Goal: Task Accomplishment & Management: Use online tool/utility

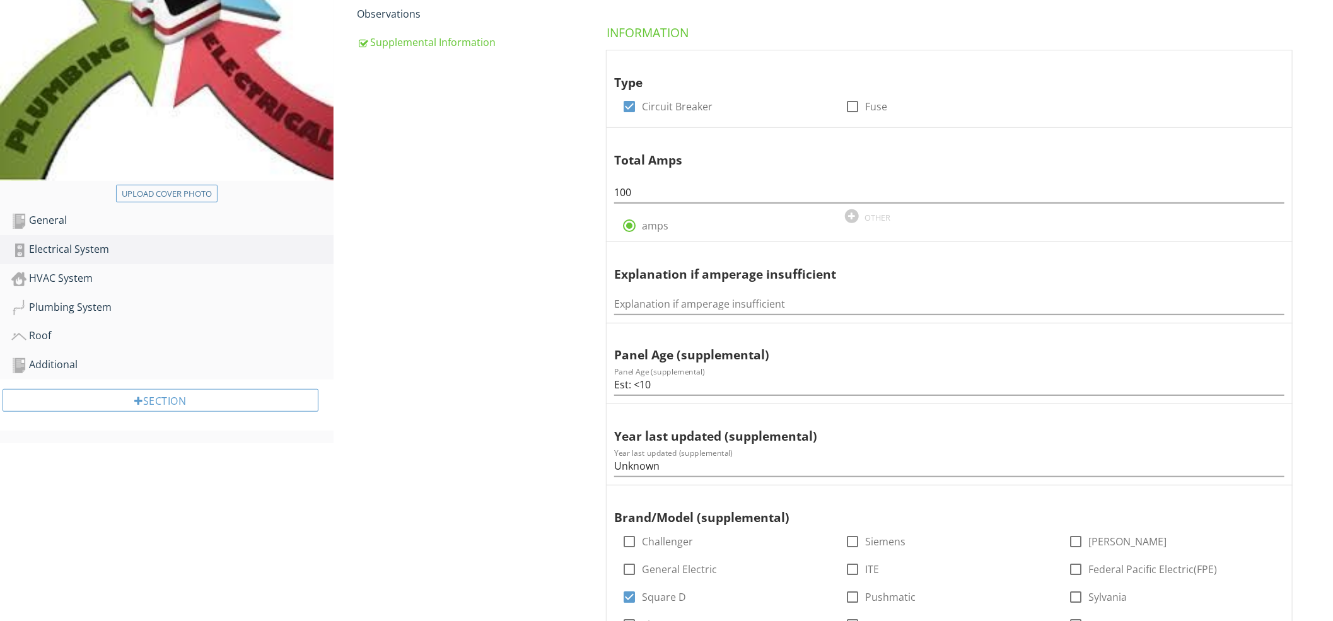
scroll to position [171, 0]
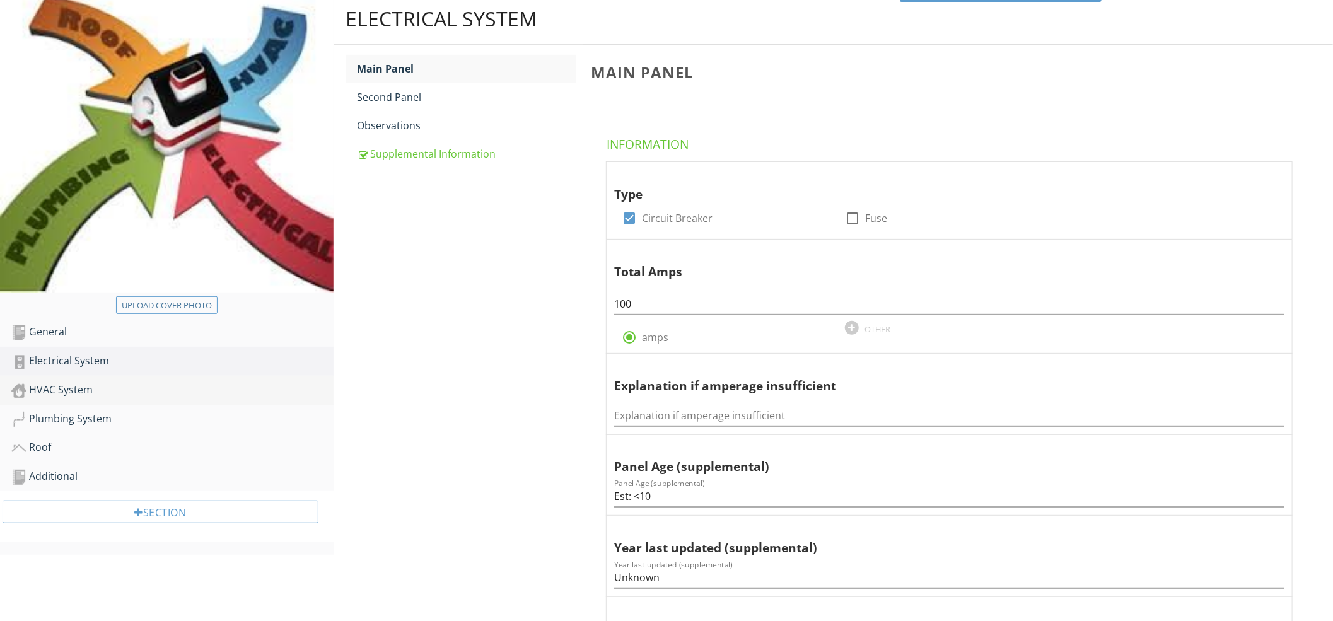
click at [69, 397] on div "HVAC System" at bounding box center [172, 390] width 322 height 16
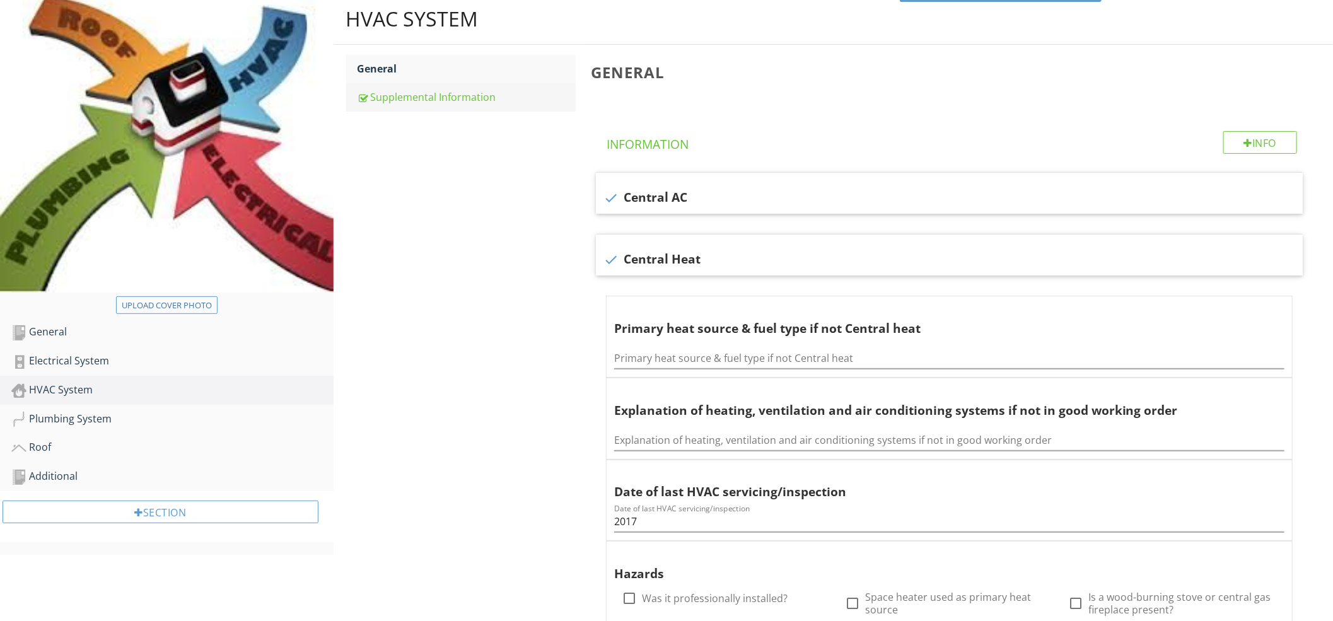
click at [436, 86] on link "Supplemental Information" at bounding box center [466, 97] width 218 height 28
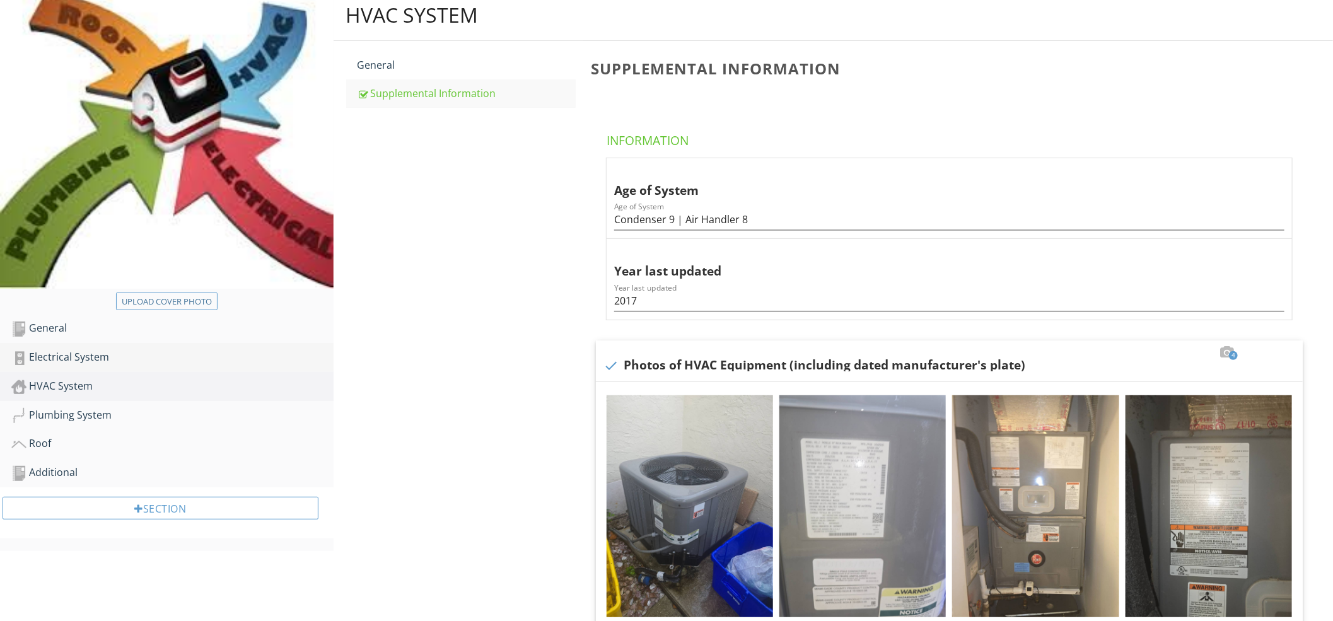
scroll to position [174, 0]
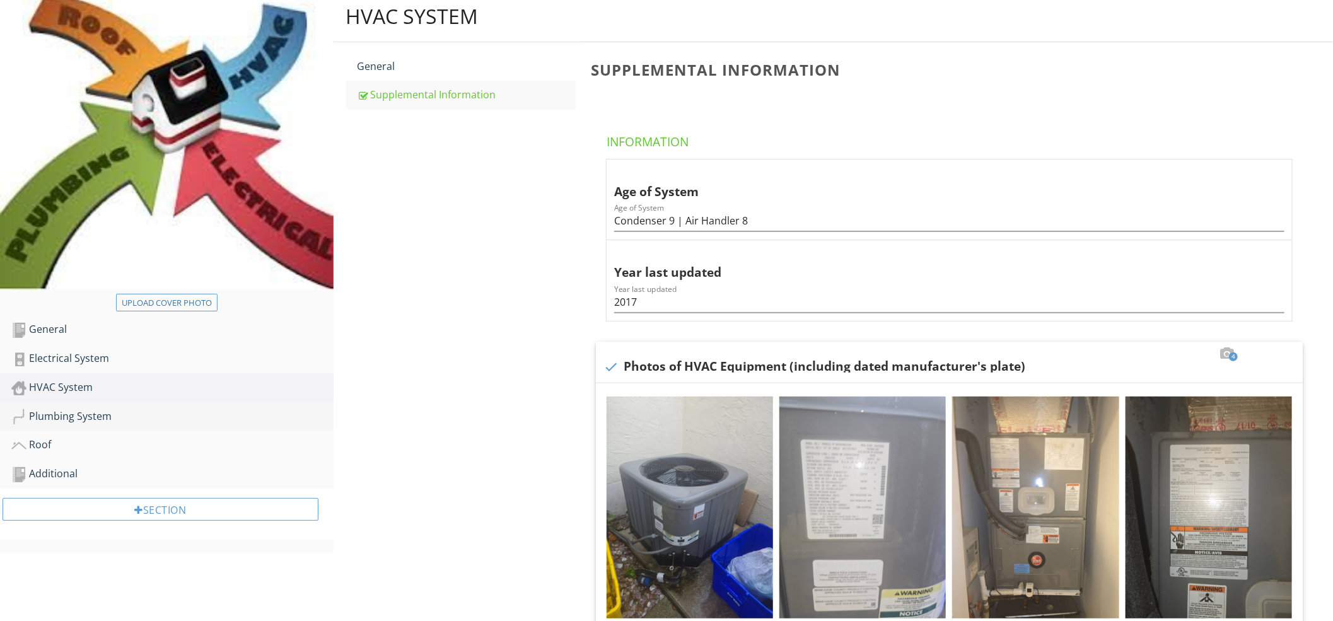
click at [72, 417] on div "Plumbing System" at bounding box center [172, 416] width 322 height 16
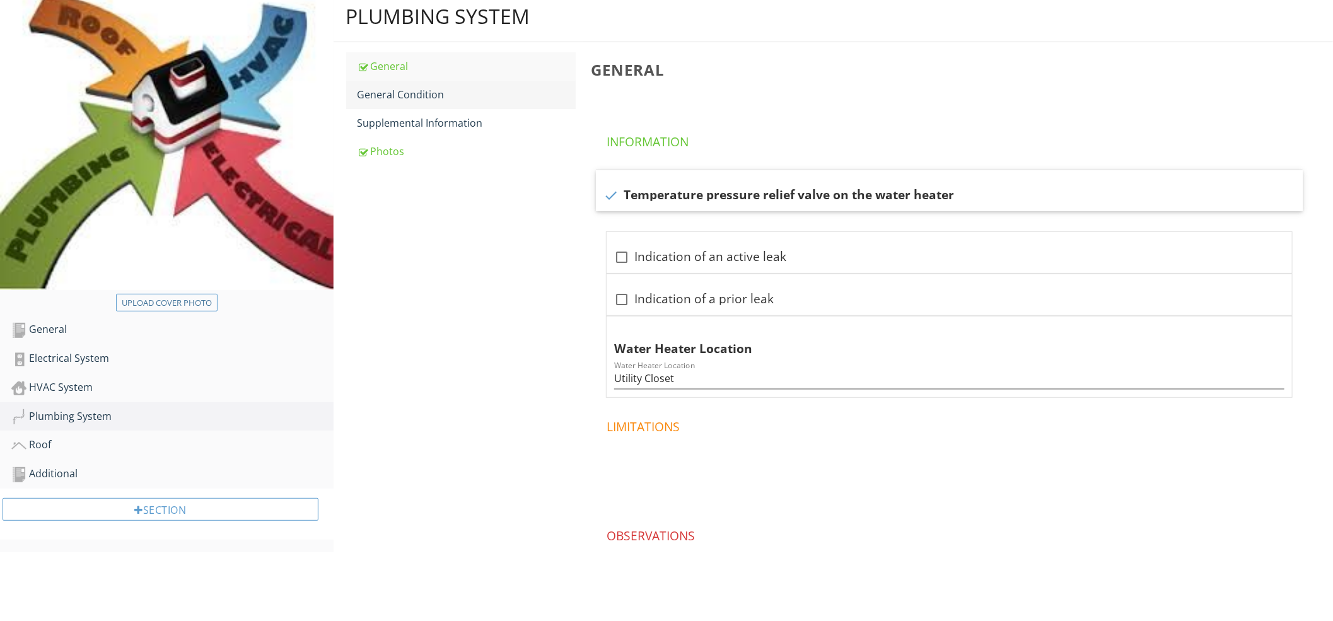
click at [408, 103] on link "General Condition" at bounding box center [466, 95] width 218 height 28
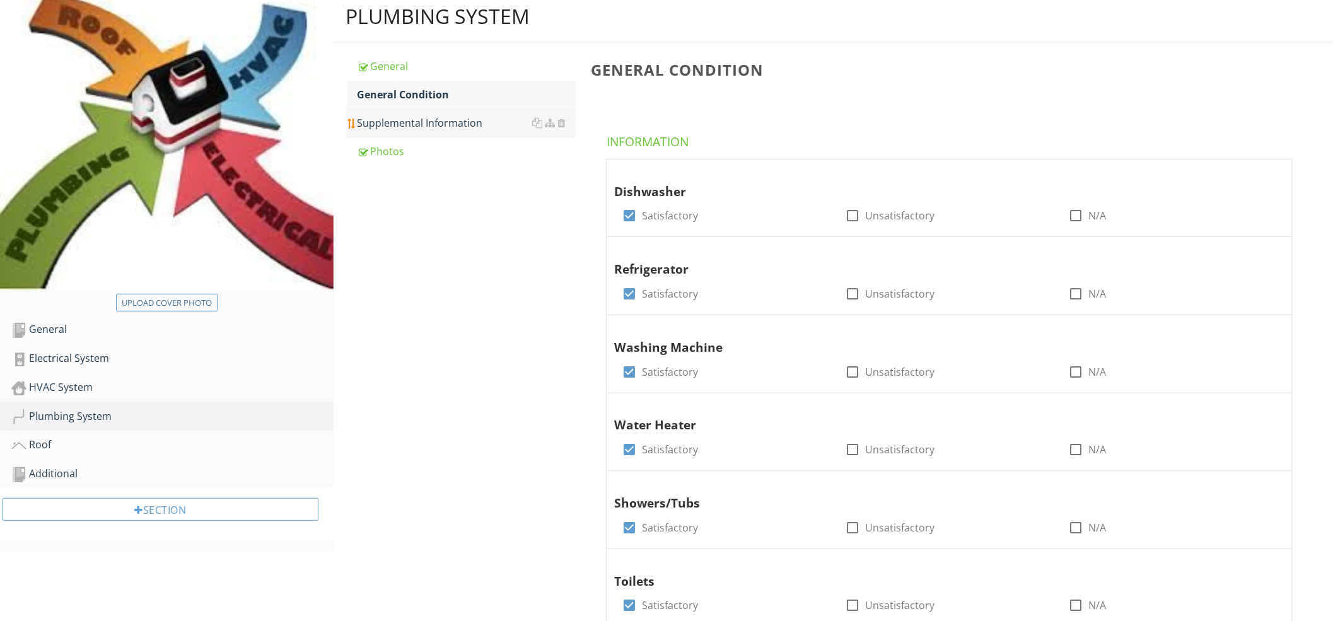
click at [408, 129] on div "Supplemental Information" at bounding box center [466, 122] width 218 height 15
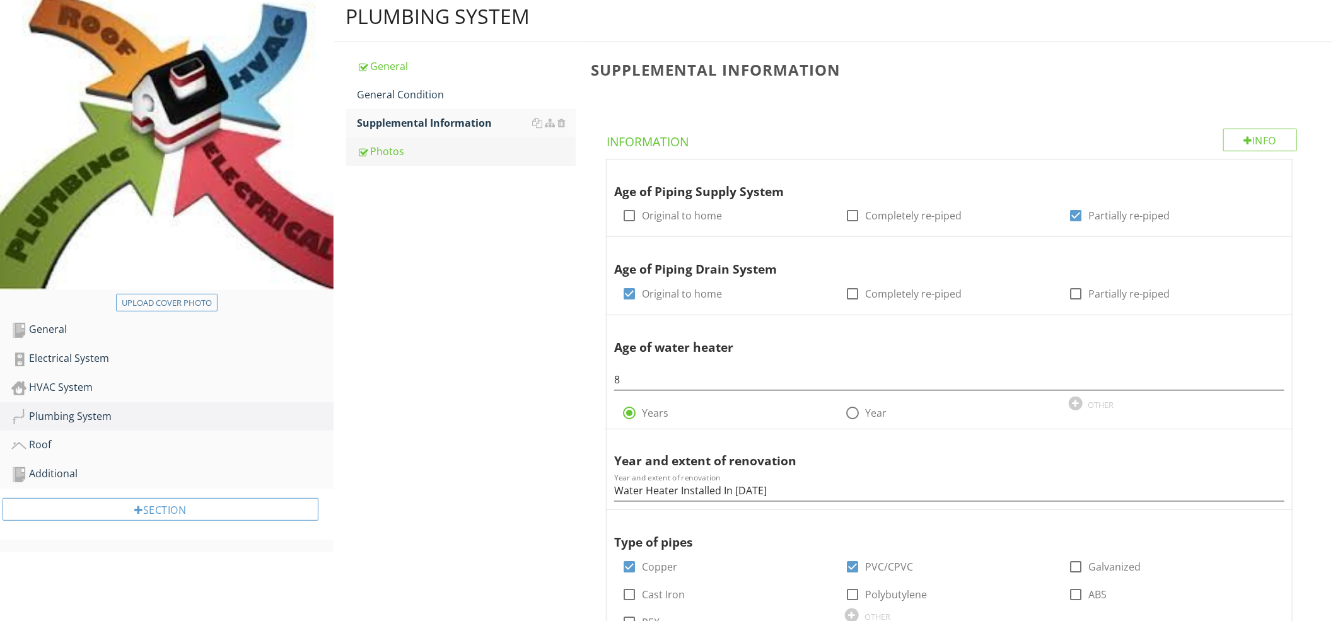
click at [407, 151] on div "Photos" at bounding box center [466, 151] width 218 height 15
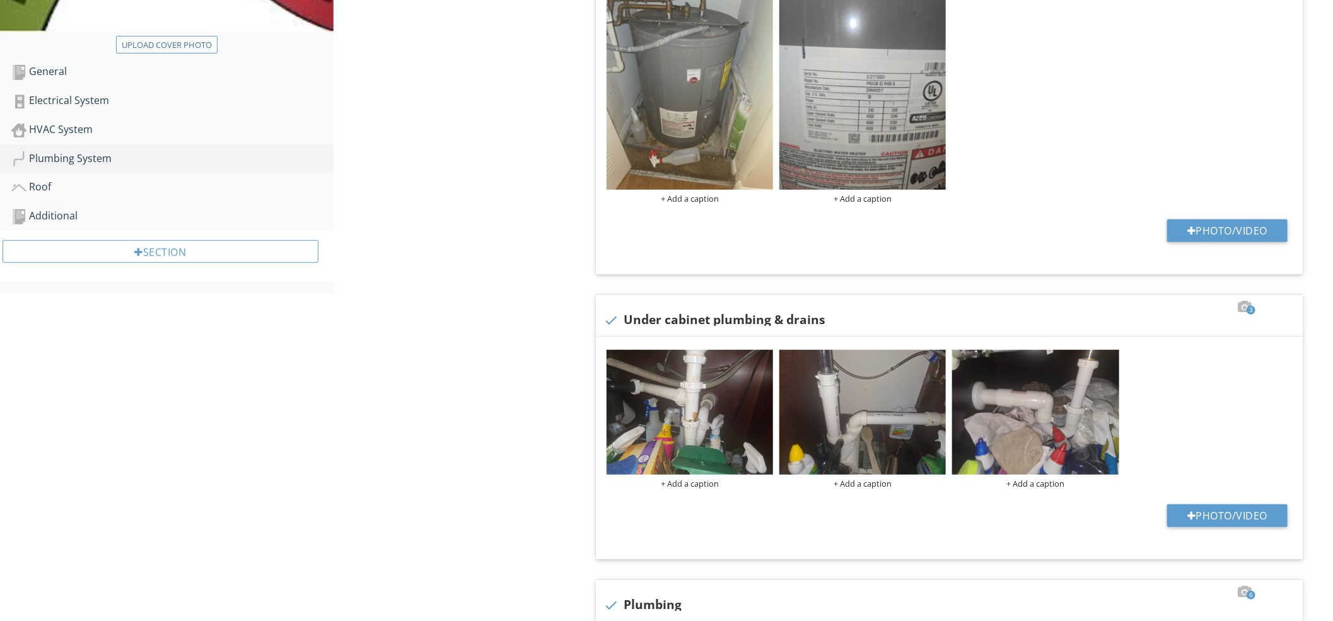
scroll to position [398, 0]
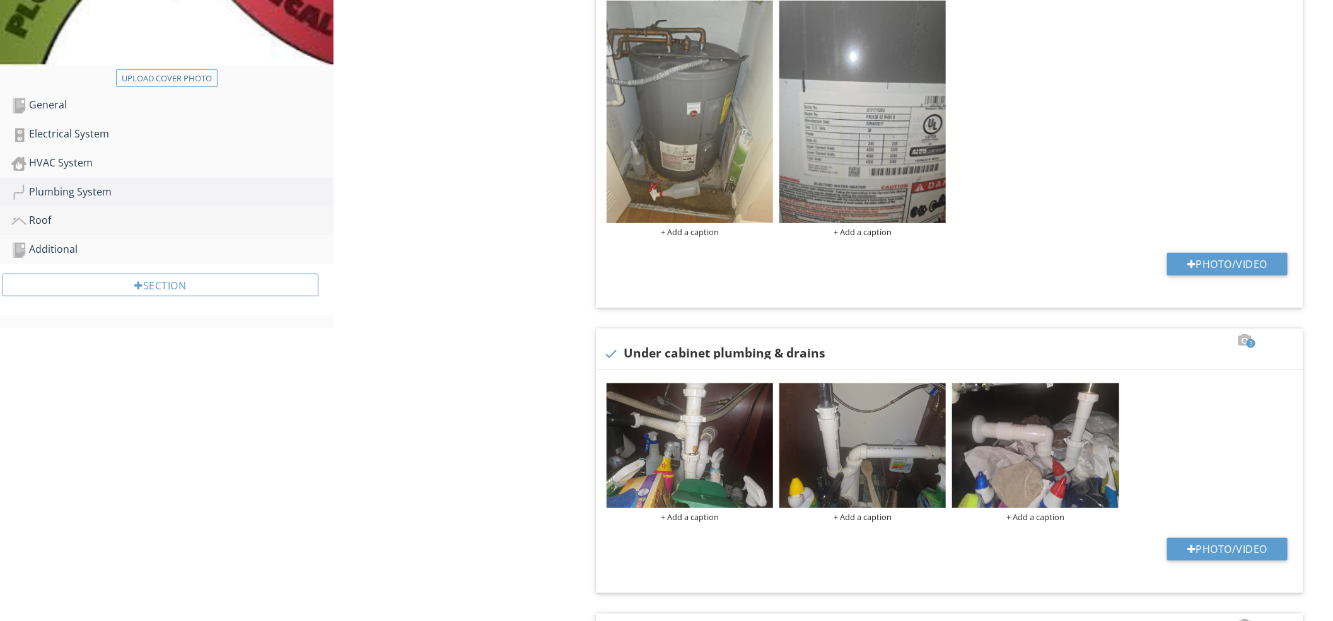
click at [85, 223] on div "Roof" at bounding box center [172, 220] width 322 height 16
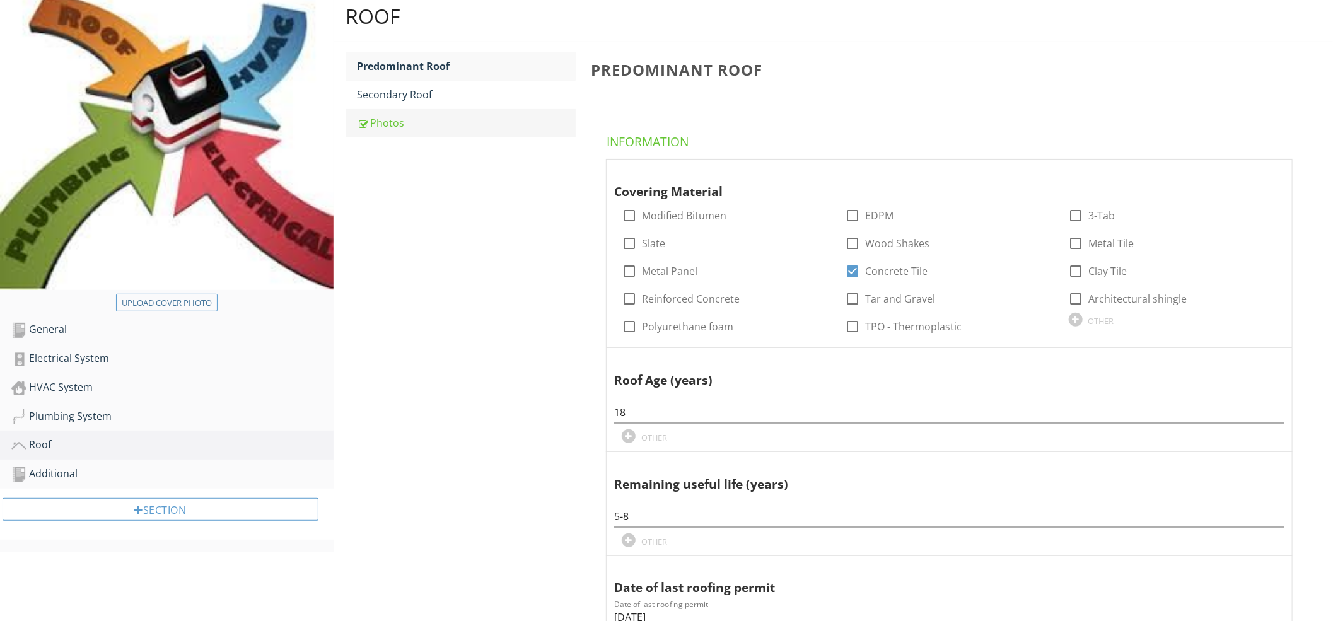
click at [422, 120] on div "Photos" at bounding box center [466, 122] width 218 height 15
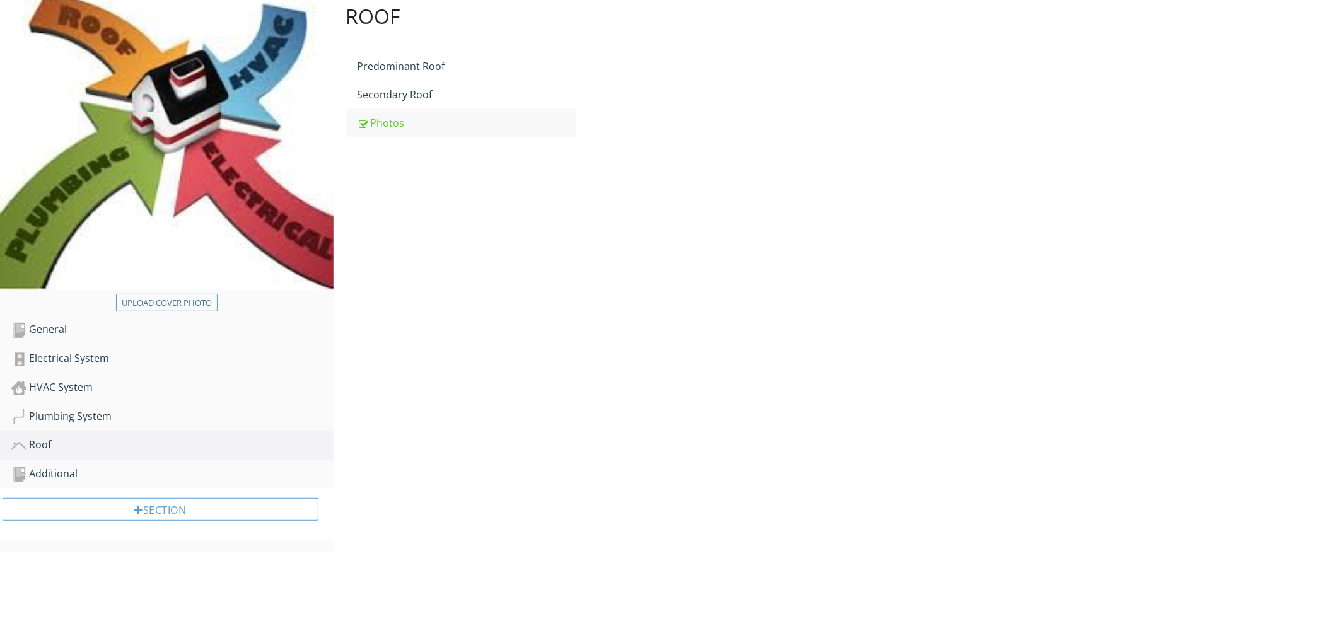
scroll to position [112, 0]
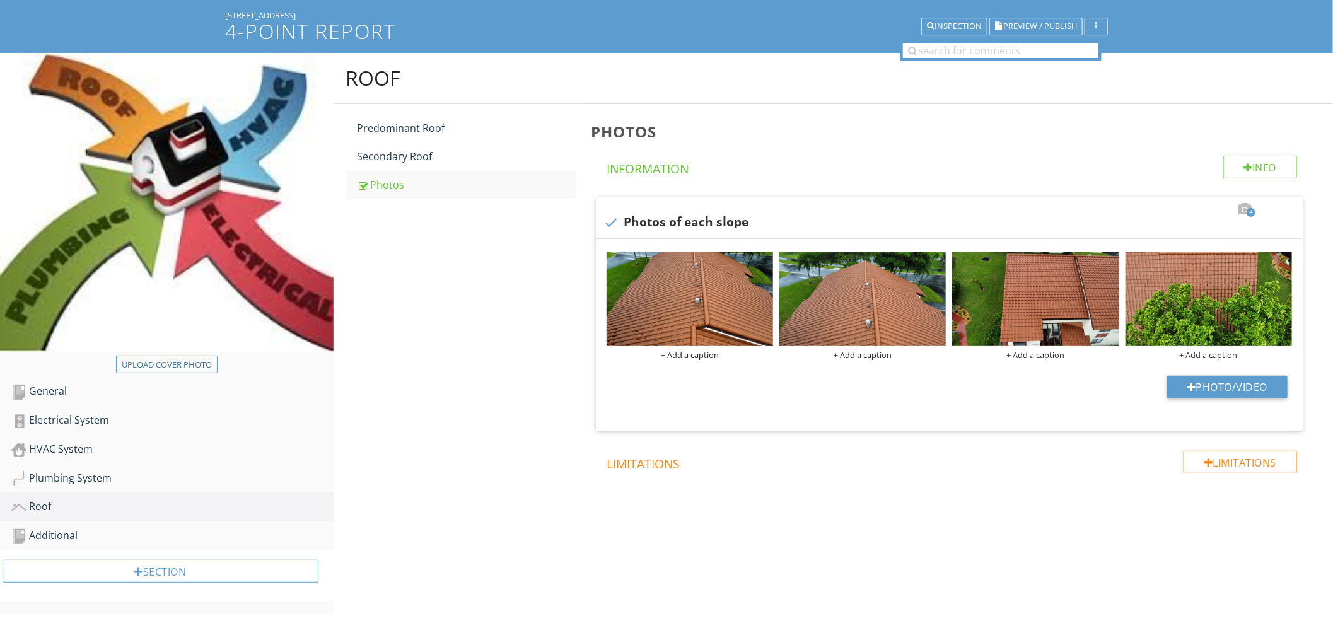
click at [64, 539] on div "Additional" at bounding box center [172, 536] width 322 height 16
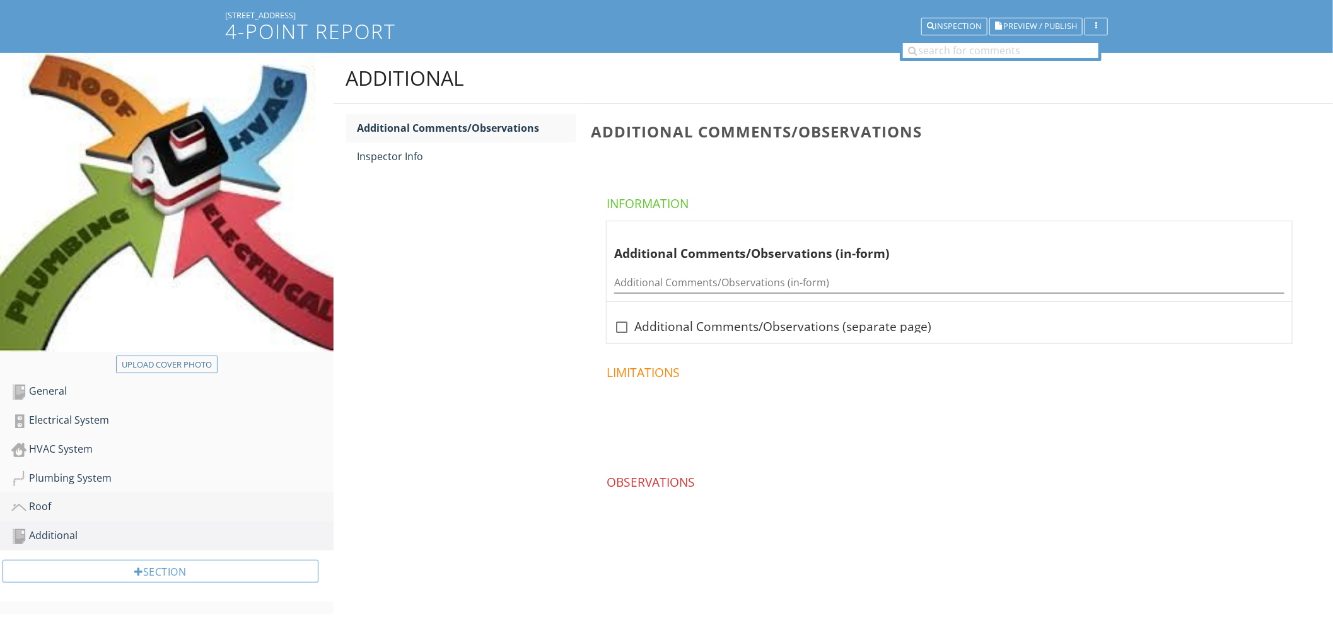
scroll to position [112, 0]
click at [439, 160] on div "Inspector Info" at bounding box center [466, 156] width 218 height 15
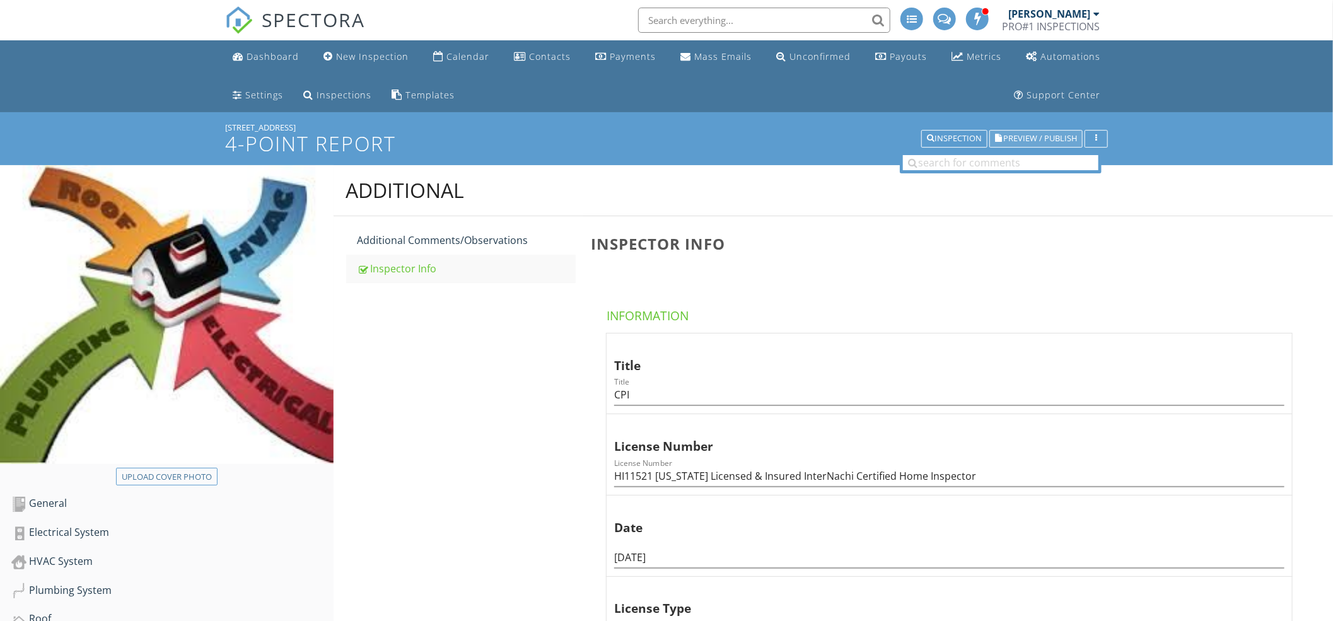
click at [1033, 137] on span "Preview / Publish" at bounding box center [1040, 139] width 74 height 8
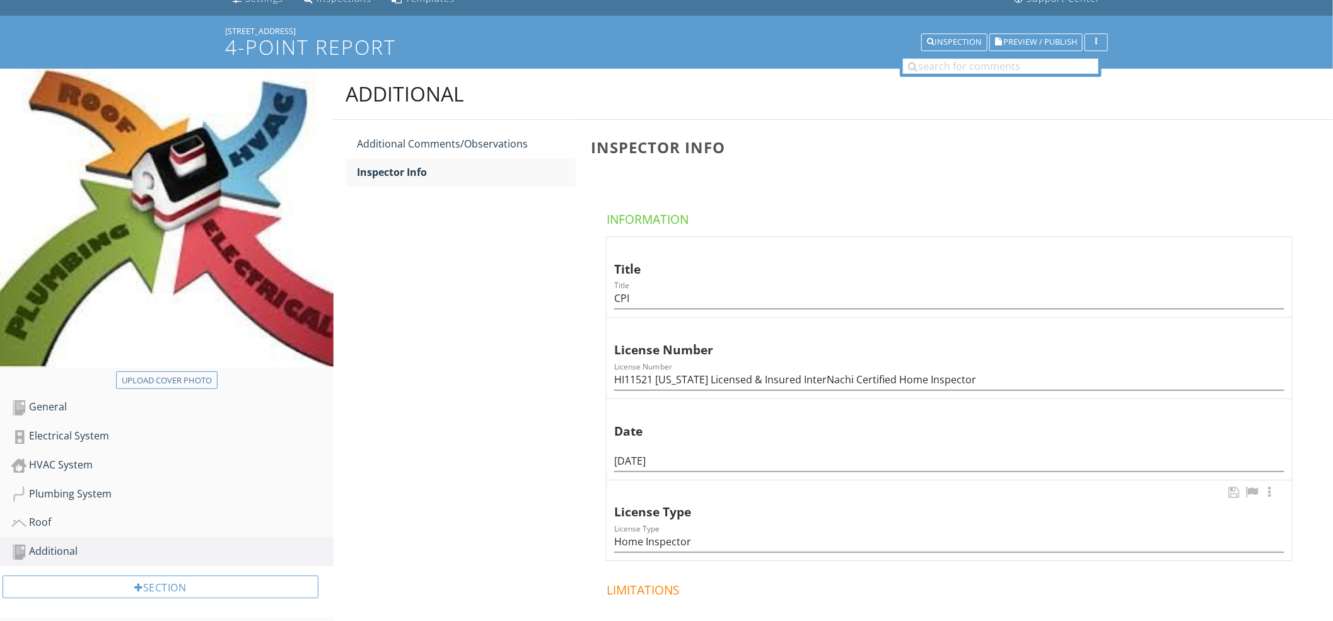
scroll to position [224, 0]
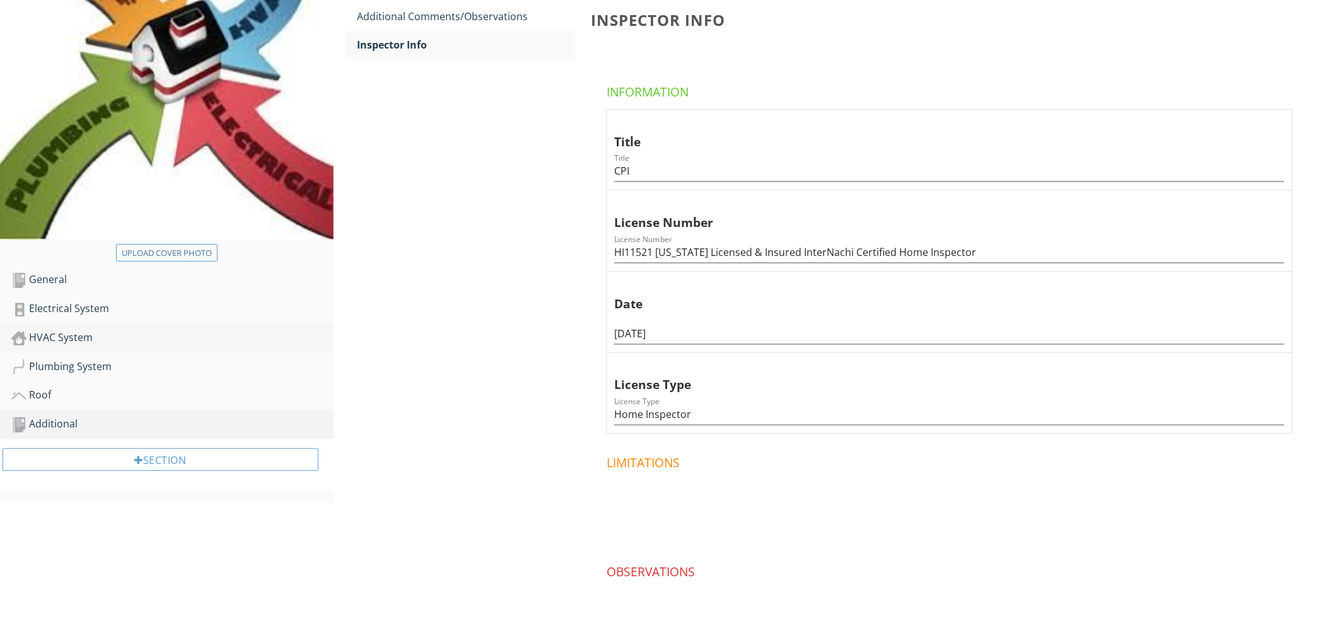
click at [129, 340] on div "HVAC System" at bounding box center [172, 338] width 322 height 16
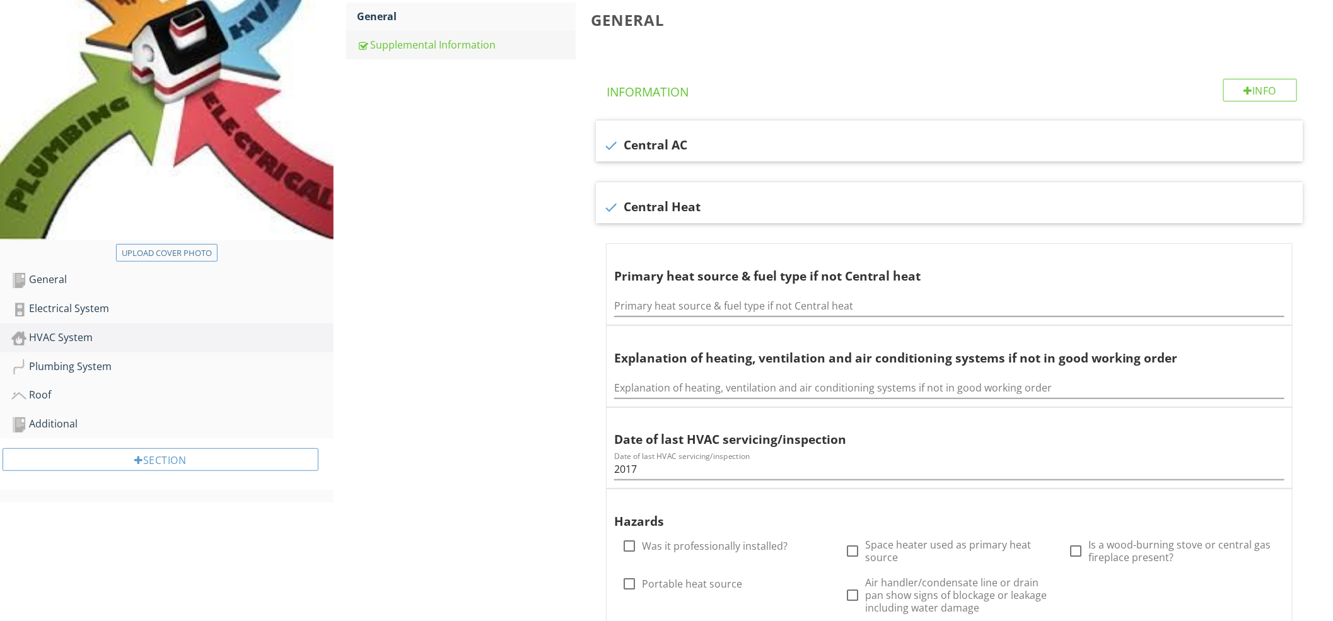
click at [475, 48] on div "Supplemental Information" at bounding box center [466, 44] width 218 height 15
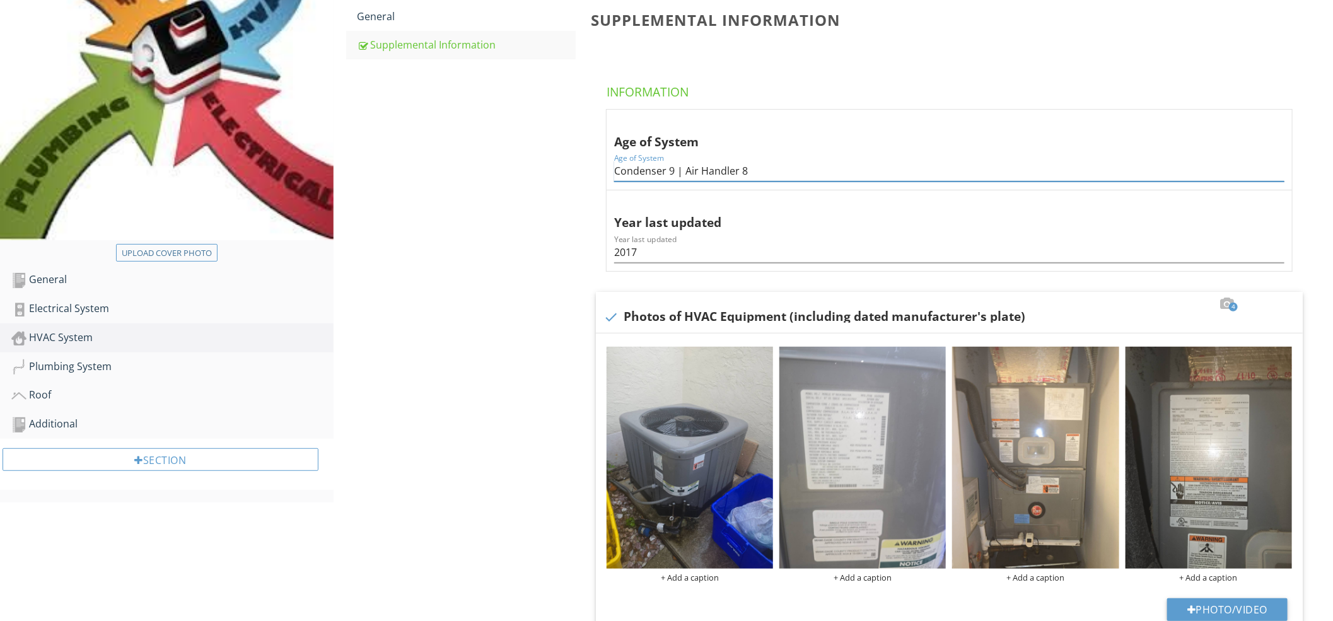
drag, startPoint x: 754, startPoint y: 170, endPoint x: 399, endPoint y: 156, distance: 355.2
click at [399, 156] on div "HVAC System General Supplemental Information Supplemental Information Informati…" at bounding box center [833, 424] width 1000 height 966
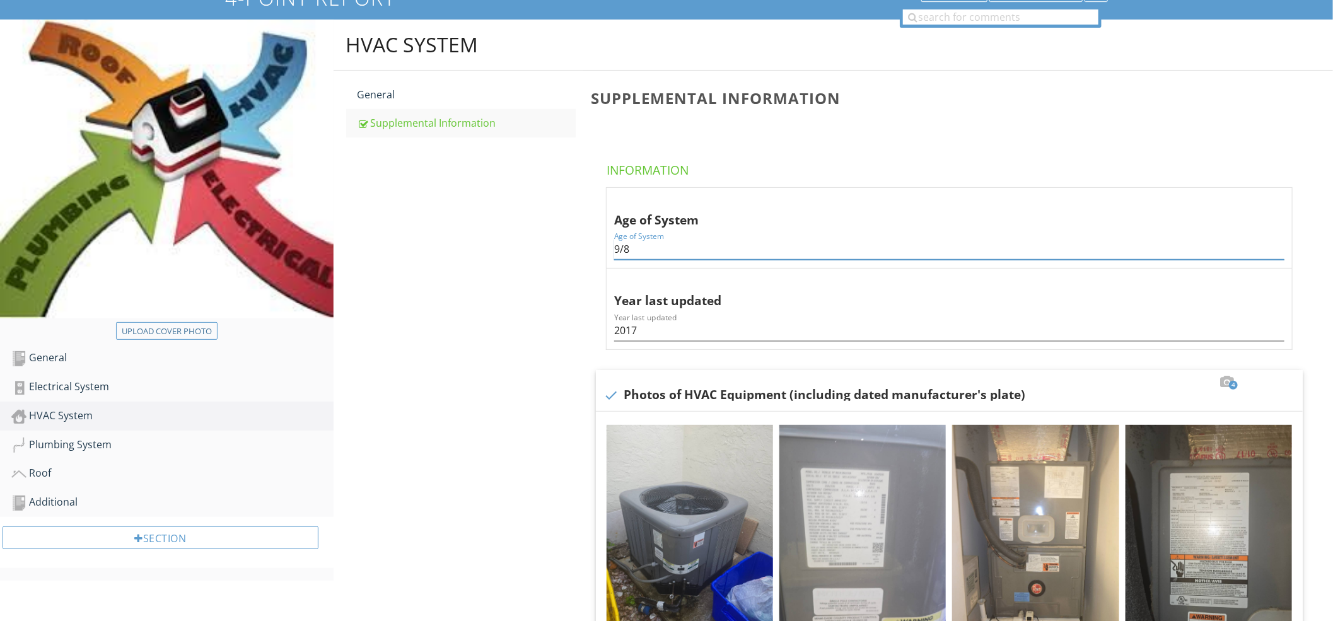
scroll to position [112, 0]
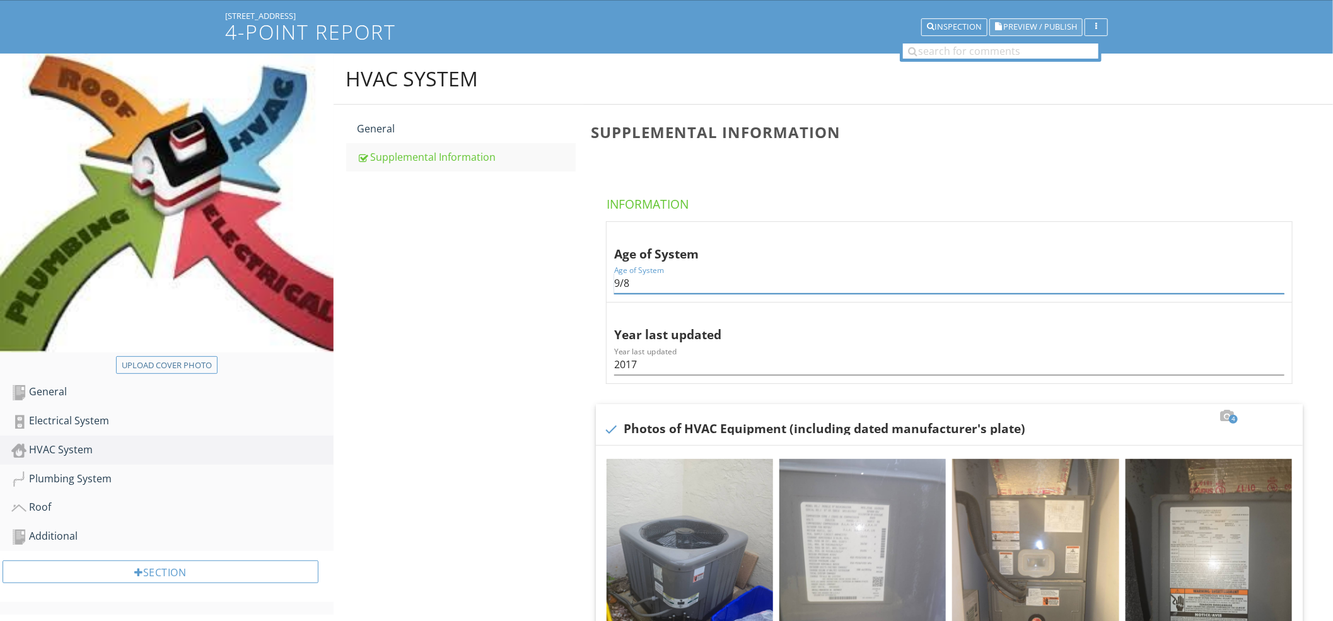
type input "9/8"
click at [1050, 30] on span "Preview / Publish" at bounding box center [1040, 27] width 74 height 8
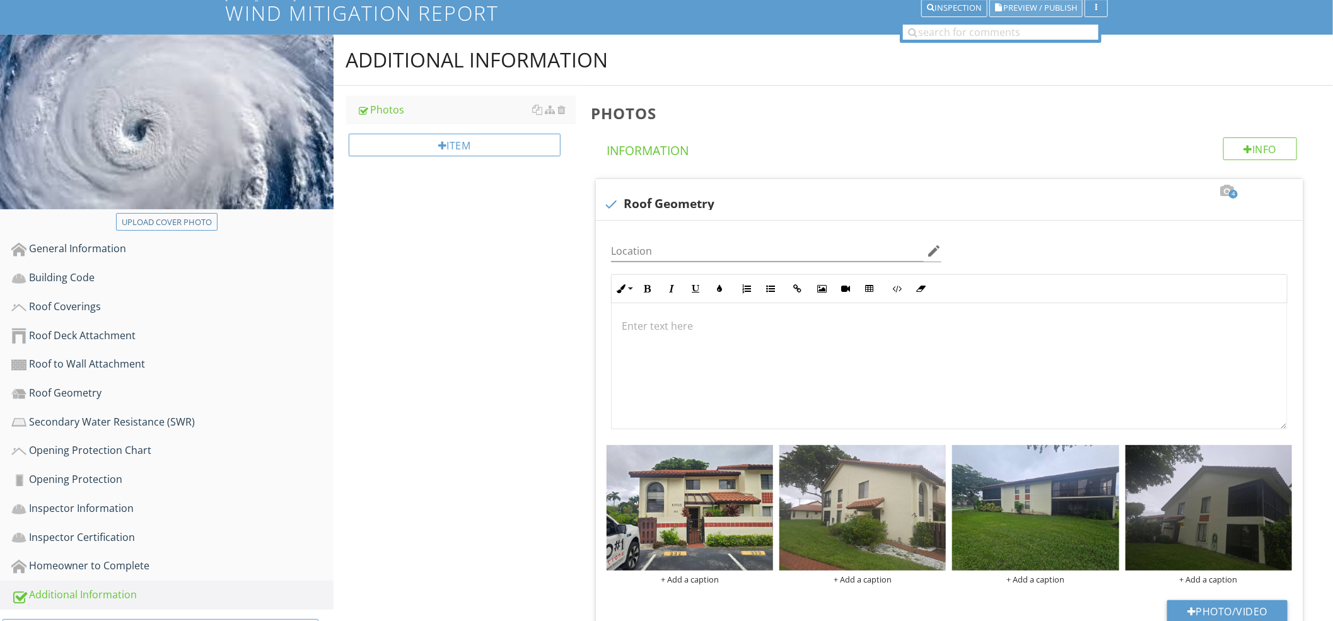
click at [1056, 14] on button "Preview / Publish" at bounding box center [1035, 8] width 93 height 18
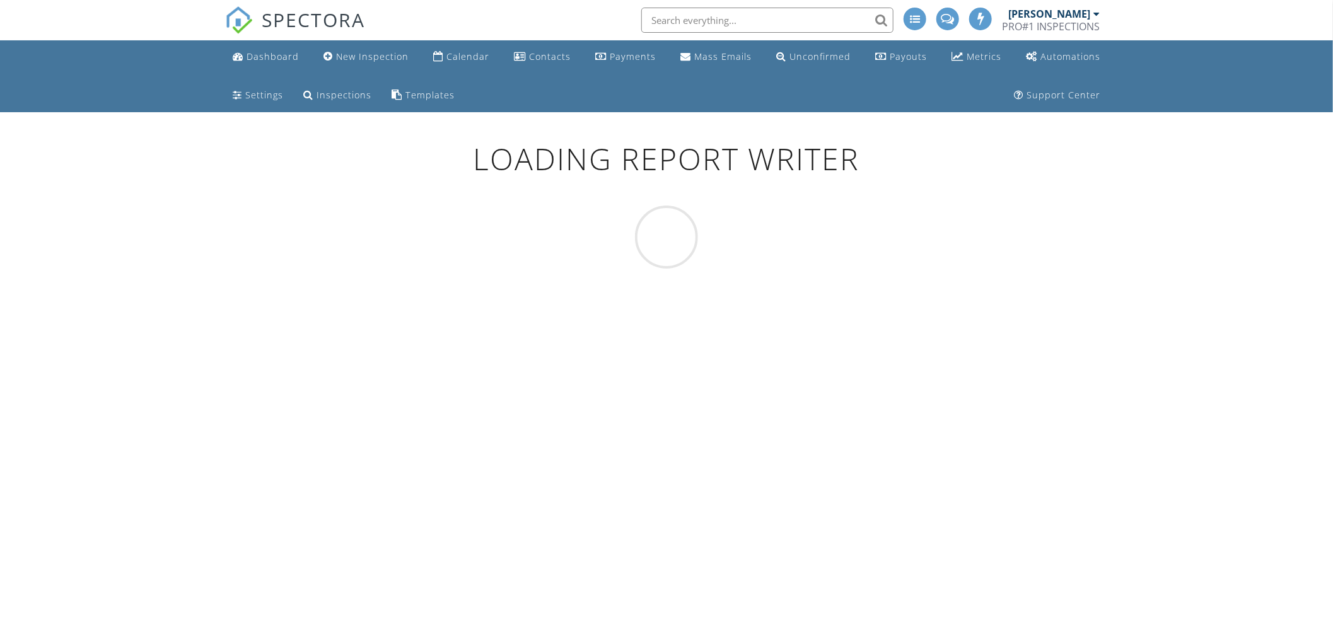
scroll to position [112, 0]
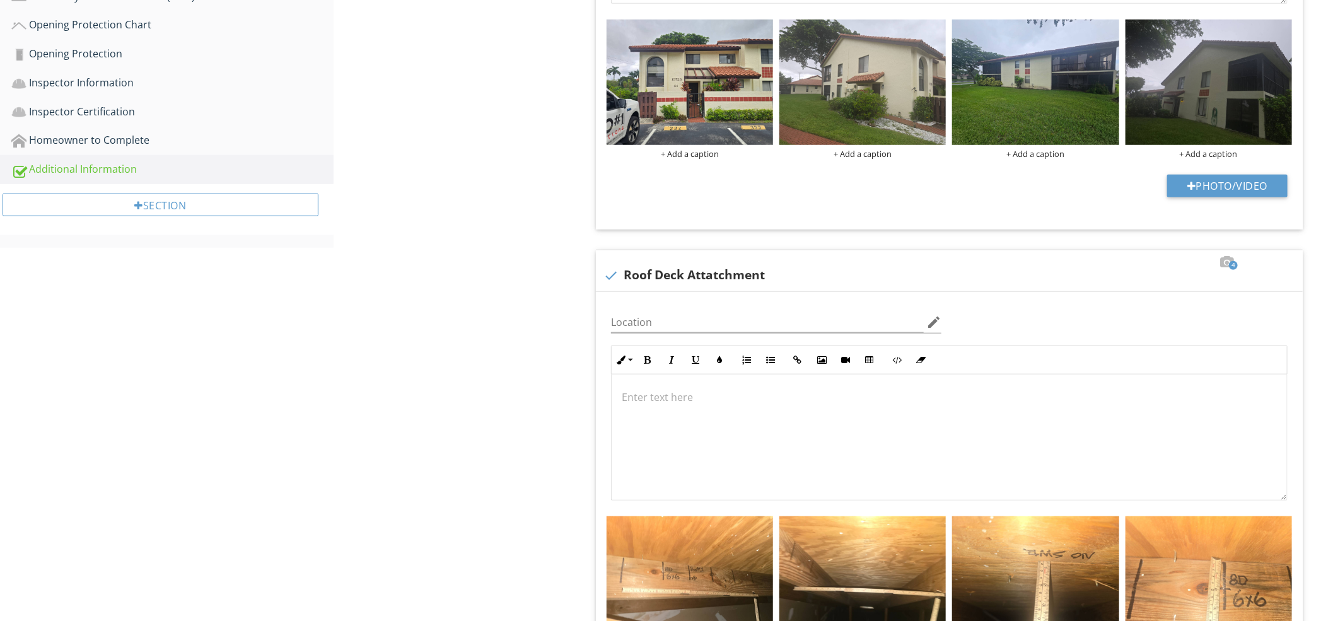
scroll to position [112, 0]
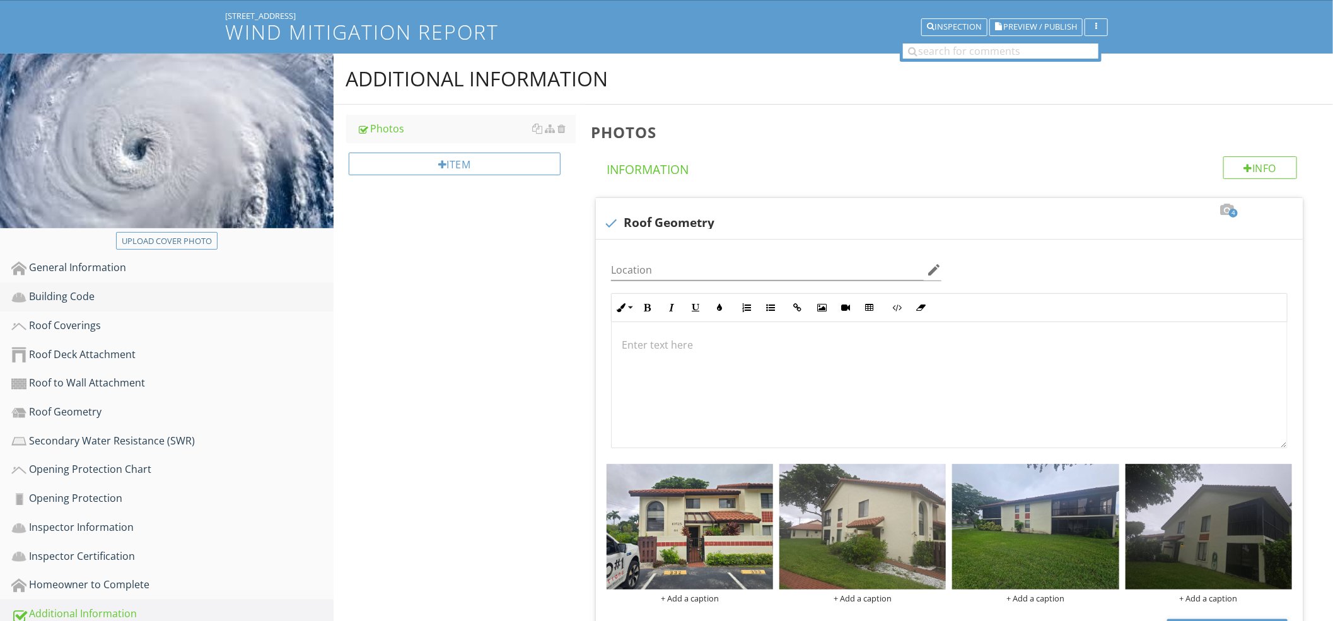
click at [108, 298] on div "Building Code" at bounding box center [172, 297] width 322 height 16
type textarea "<p><span class="fr-img-caption" style="display: inline-block; vertical-align: b…"
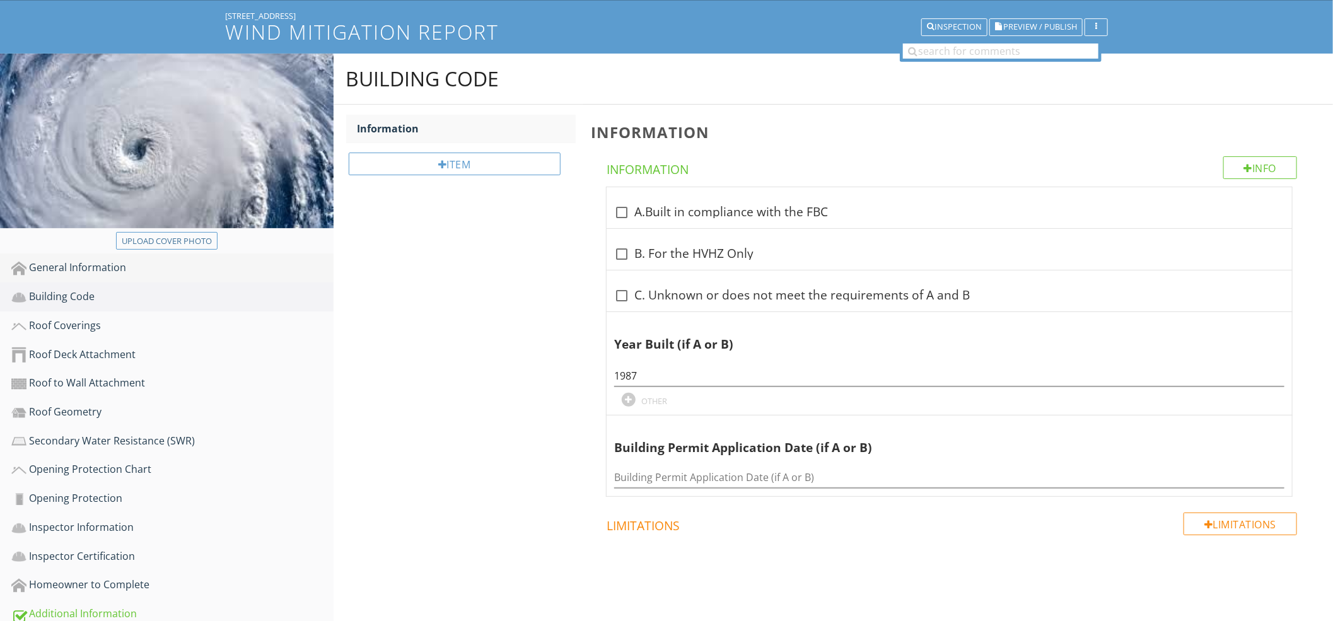
click at [112, 255] on link "General Information" at bounding box center [172, 267] width 322 height 29
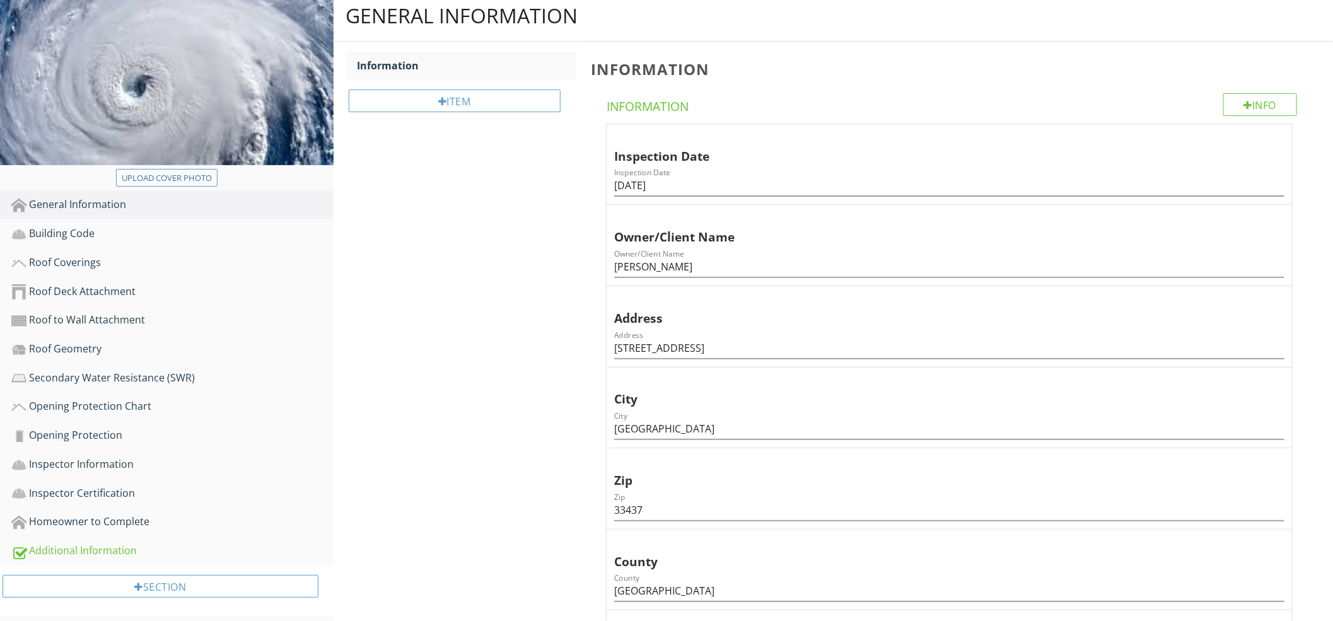
scroll to position [224, 0]
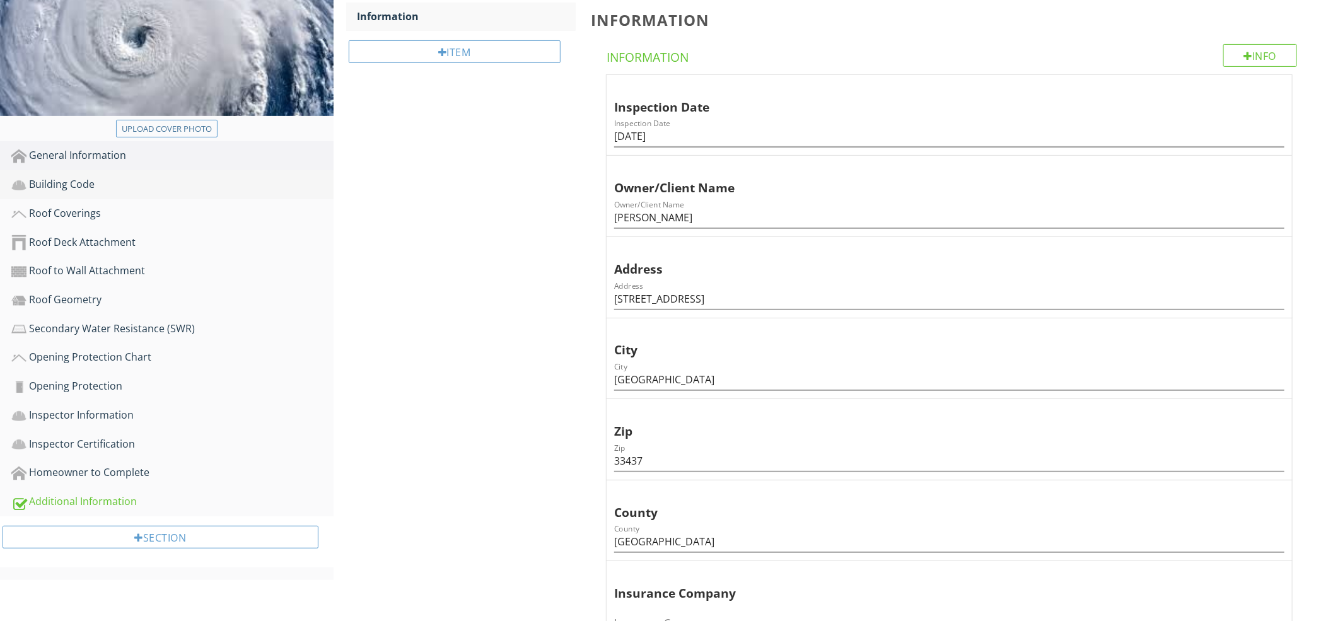
click at [144, 188] on div "Building Code" at bounding box center [172, 185] width 322 height 16
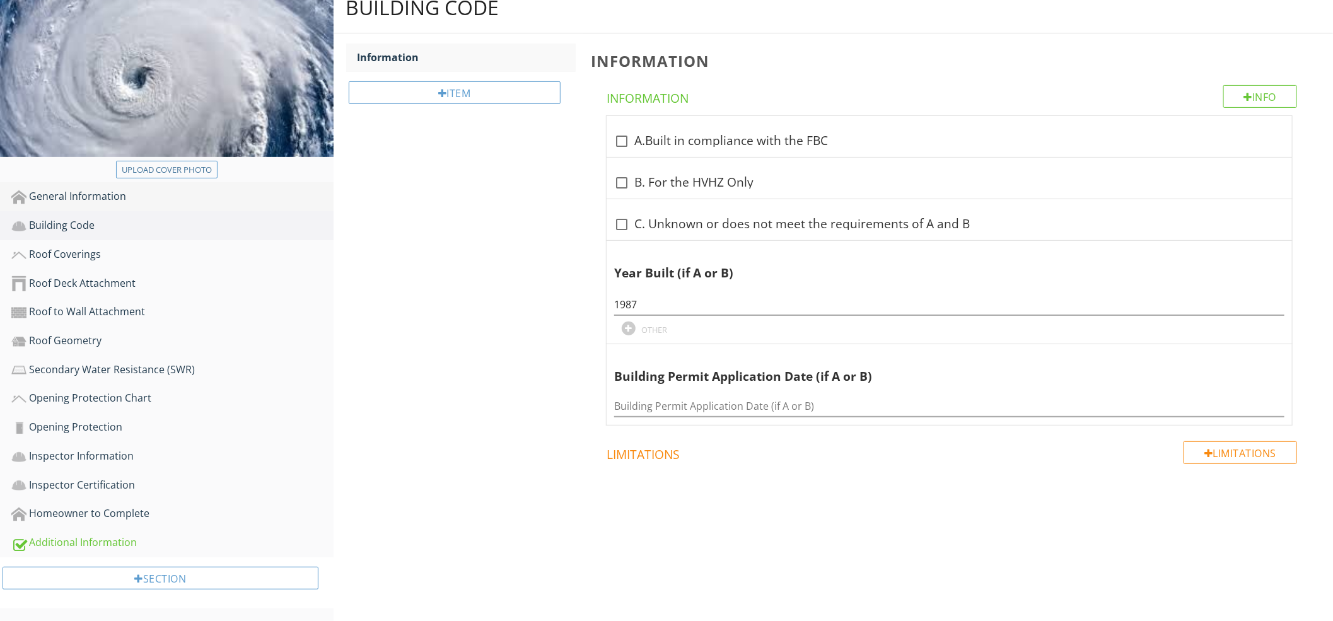
scroll to position [180, 0]
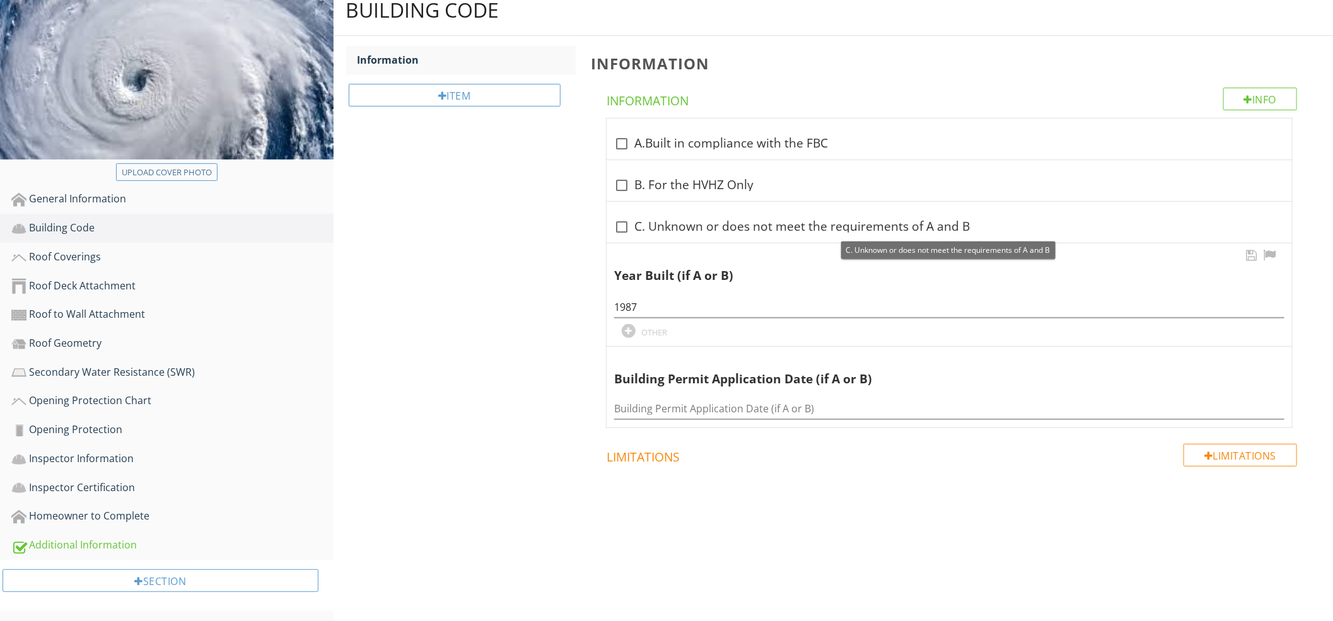
click at [697, 257] on div "Year Built (if A or B)" at bounding box center [932, 266] width 637 height 37
click at [710, 226] on div "check_box_outline_blank C. Unknown or does not meet the requirements of A and B" at bounding box center [949, 226] width 670 height 15
checkbox input "true"
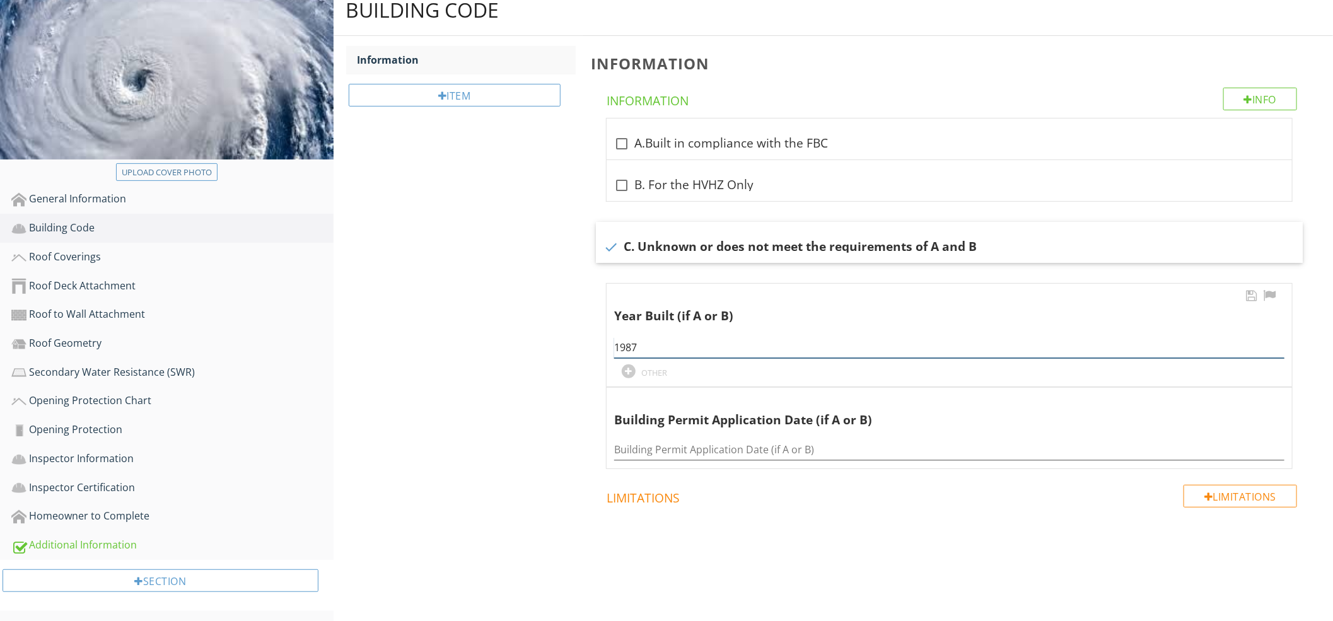
click at [649, 342] on input "1987" at bounding box center [949, 347] width 670 height 21
click at [139, 257] on div "Roof Coverings" at bounding box center [172, 257] width 322 height 16
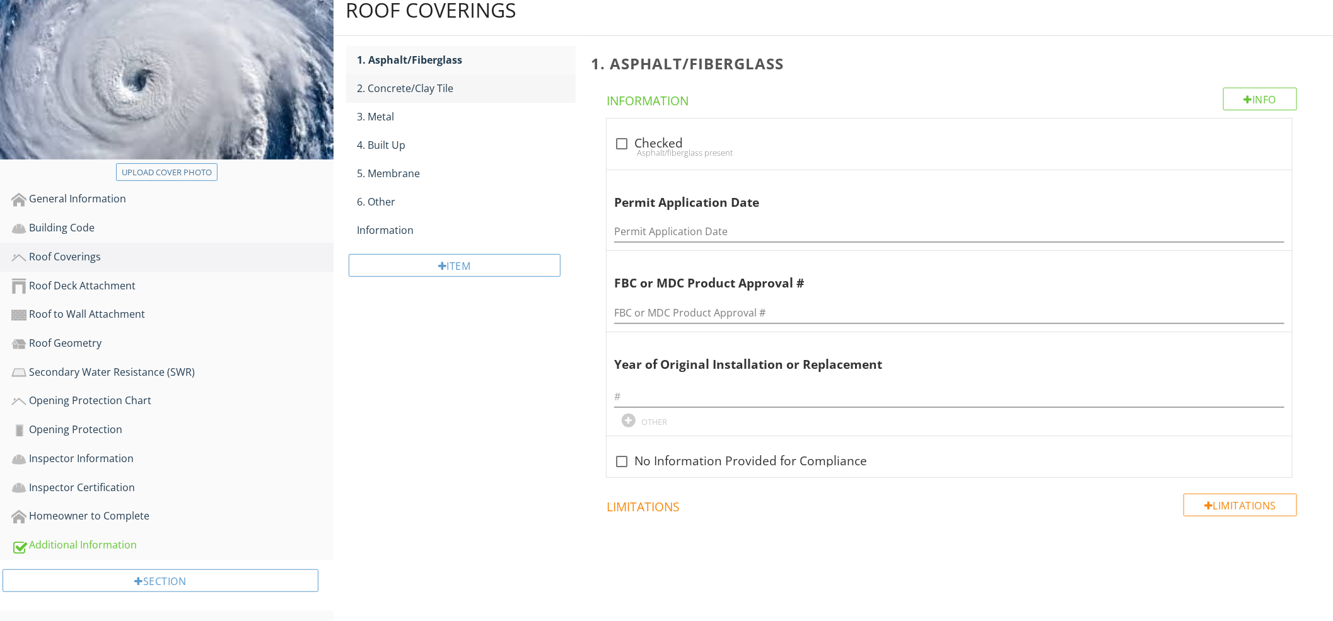
click at [469, 81] on div "2. Concrete/Clay Tile" at bounding box center [466, 88] width 218 height 15
click at [661, 148] on div "Concrete/clay tile present" at bounding box center [949, 153] width 670 height 10
checkbox input "true"
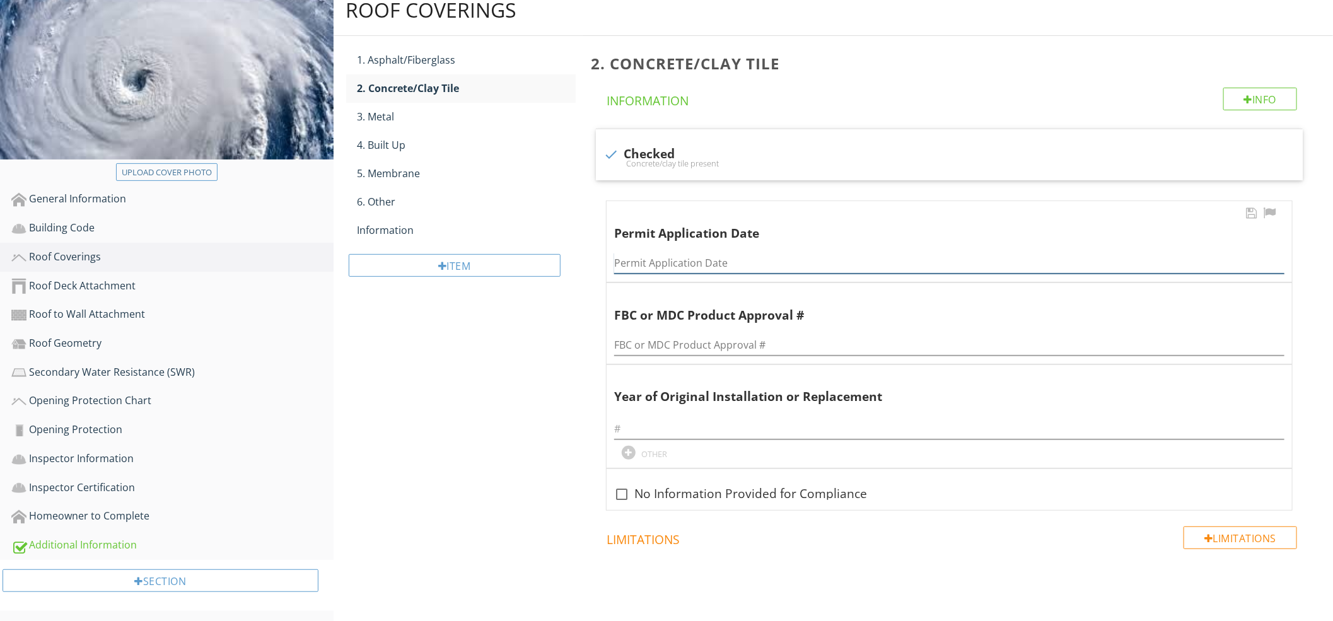
click at [729, 257] on input "Permit Application Date" at bounding box center [949, 263] width 670 height 21
paste input "[DATE]"
click at [651, 267] on input "[DATE]" at bounding box center [949, 263] width 670 height 21
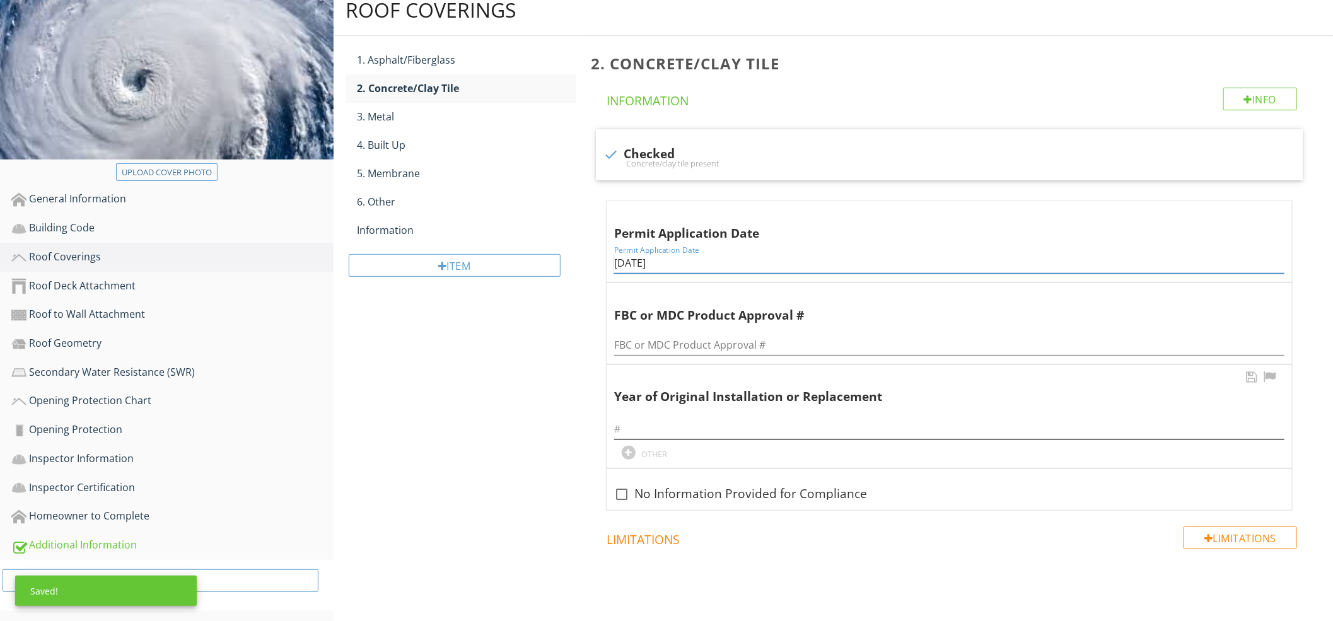
type input "[DATE]"
click at [692, 428] on input "text" at bounding box center [949, 429] width 670 height 21
paste input "2007"
type input "2007"
click at [426, 239] on link "Information" at bounding box center [466, 230] width 218 height 28
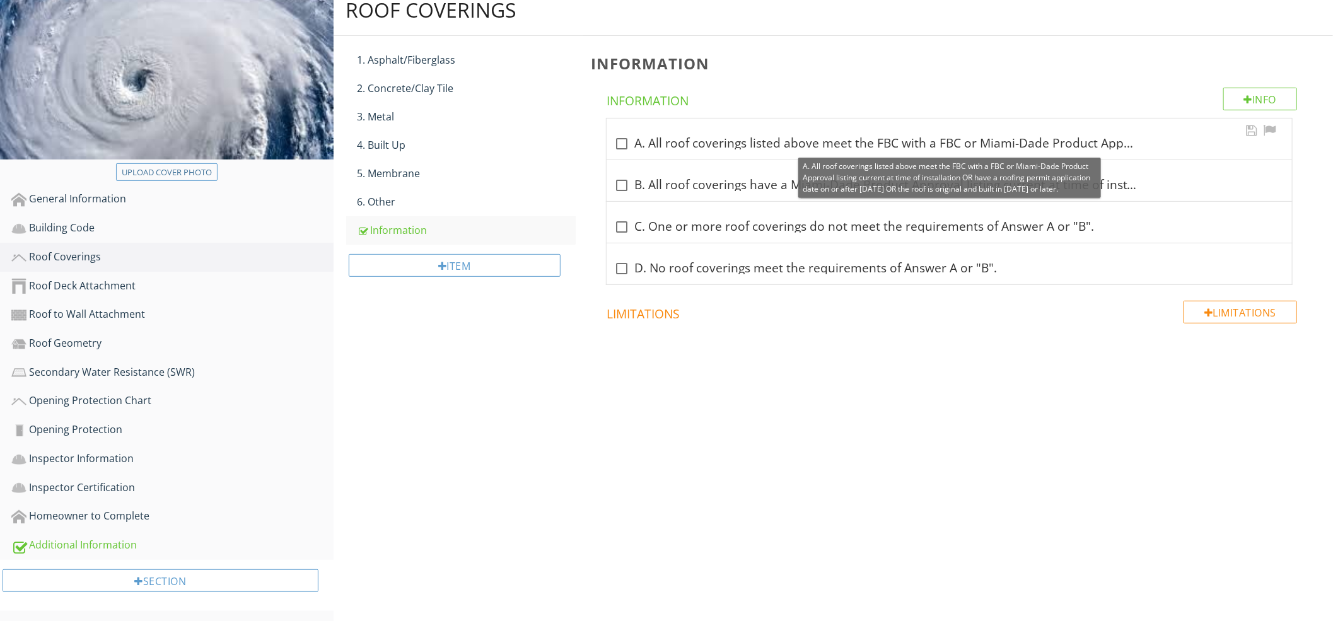
click at [690, 143] on div "check_box_outline_blank A. All roof coverings listed above meet the FBC with a …" at bounding box center [949, 143] width 670 height 15
checkbox input "true"
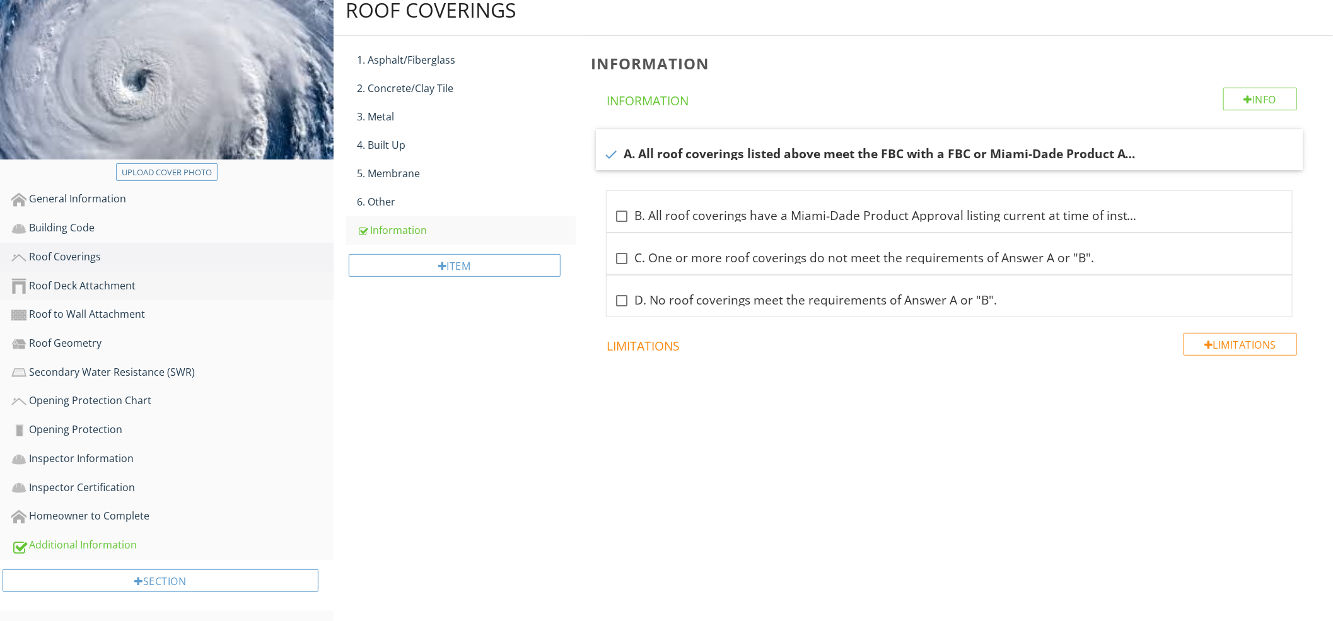
click at [140, 289] on div "Roof Deck Attachment" at bounding box center [172, 286] width 322 height 16
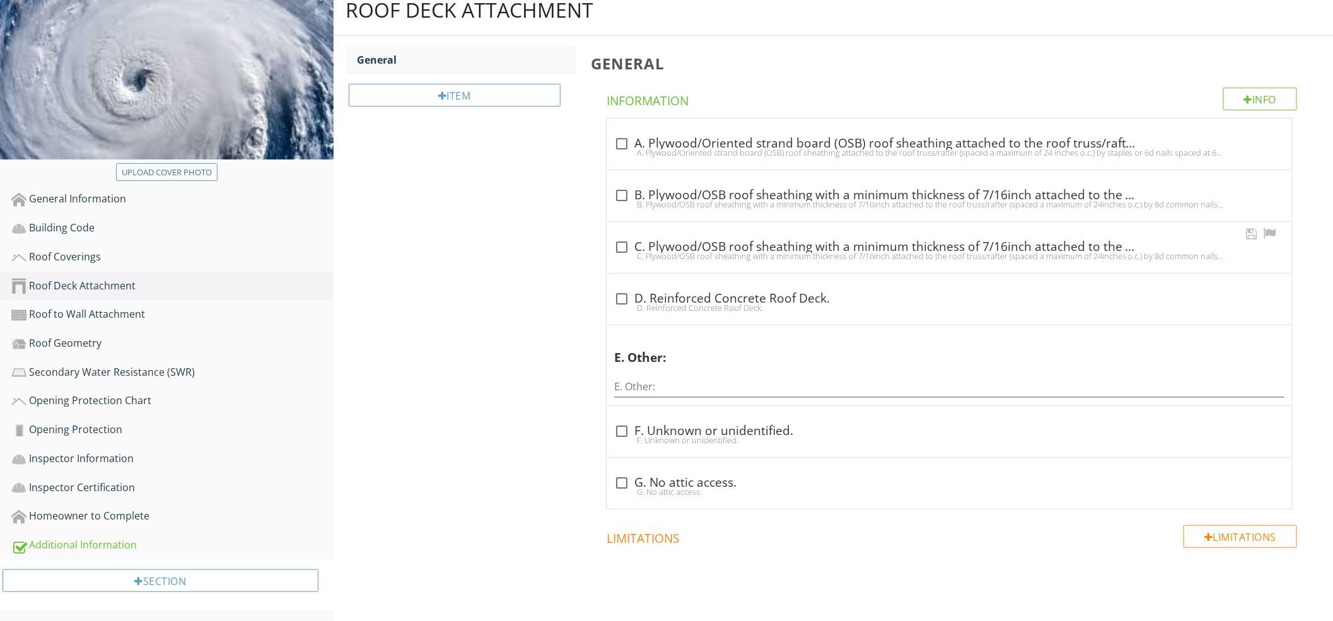
click at [765, 261] on div "check_box_outline_blank C. Plywood/OSB roof sheathing with a minimum thickness …" at bounding box center [949, 251] width 670 height 28
checkbox input "true"
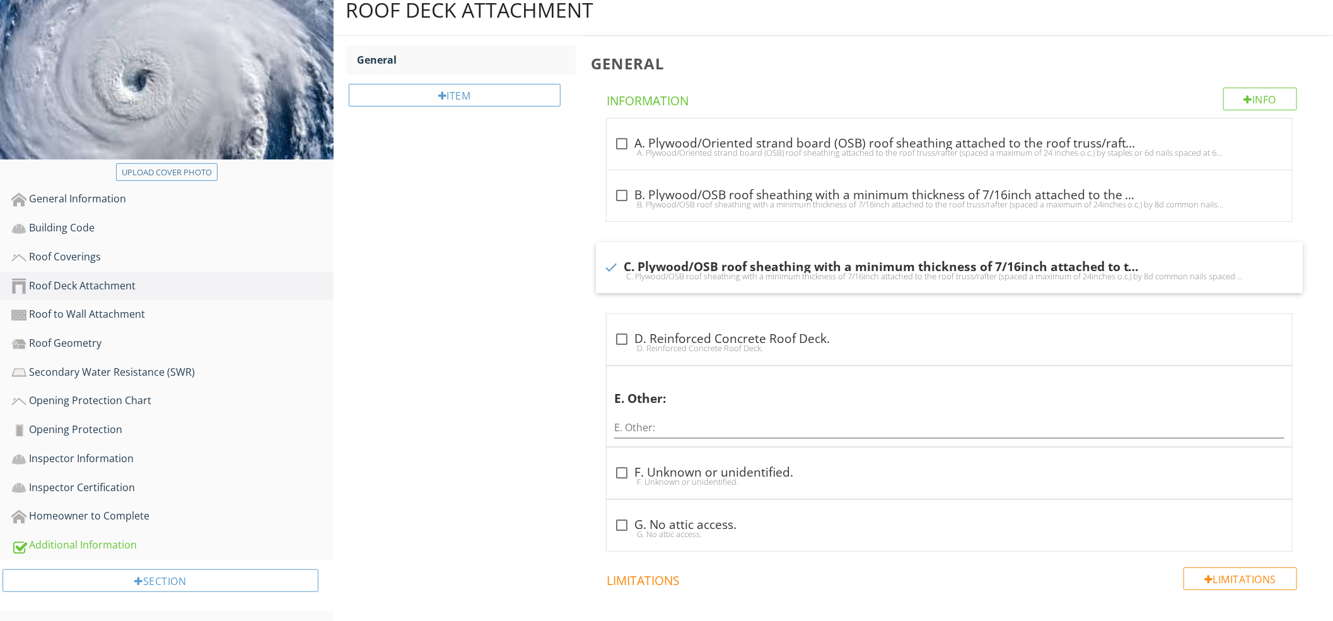
click at [1316, 52] on div "General Info Information check_box_outline_blank A. Plywood/Oriented strand boa…" at bounding box center [958, 348] width 750 height 625
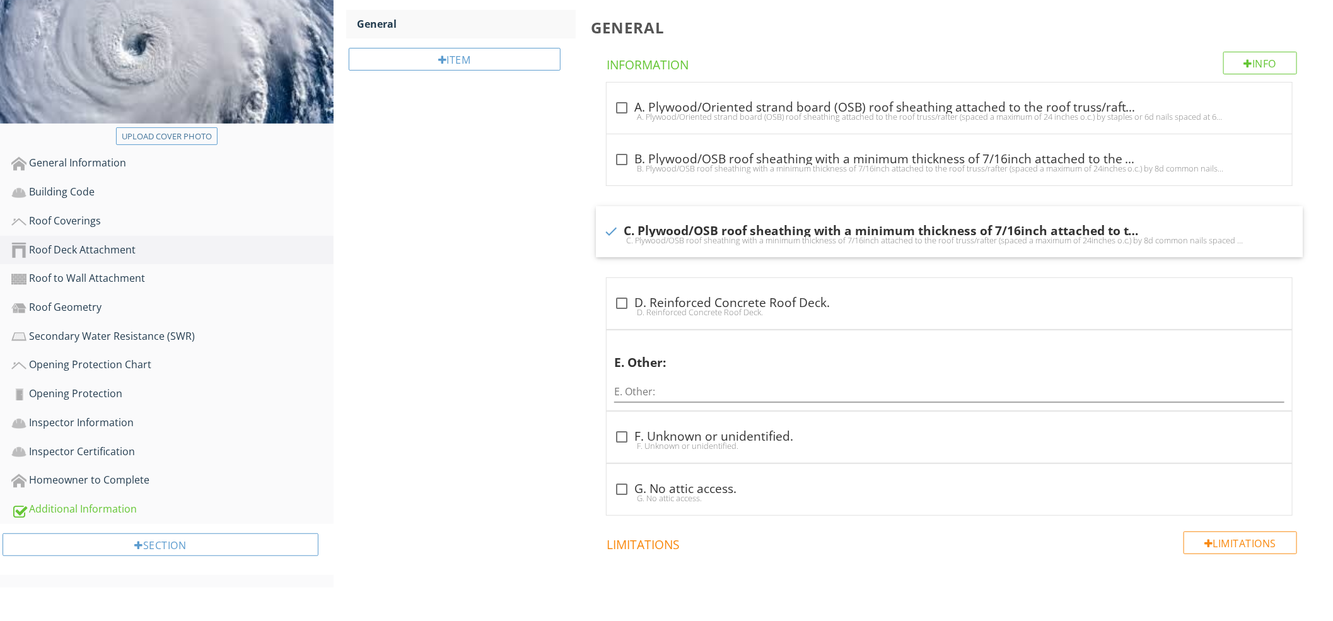
scroll to position [252, 0]
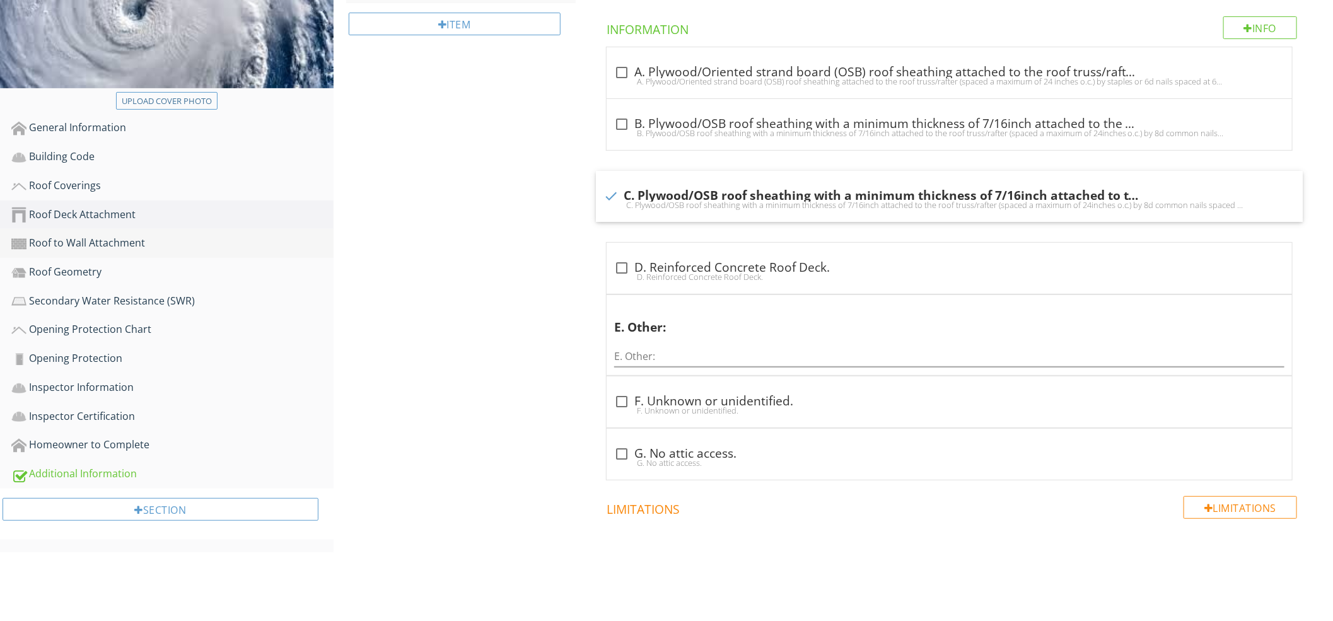
click at [134, 244] on div "Roof to Wall Attachment" at bounding box center [172, 243] width 322 height 16
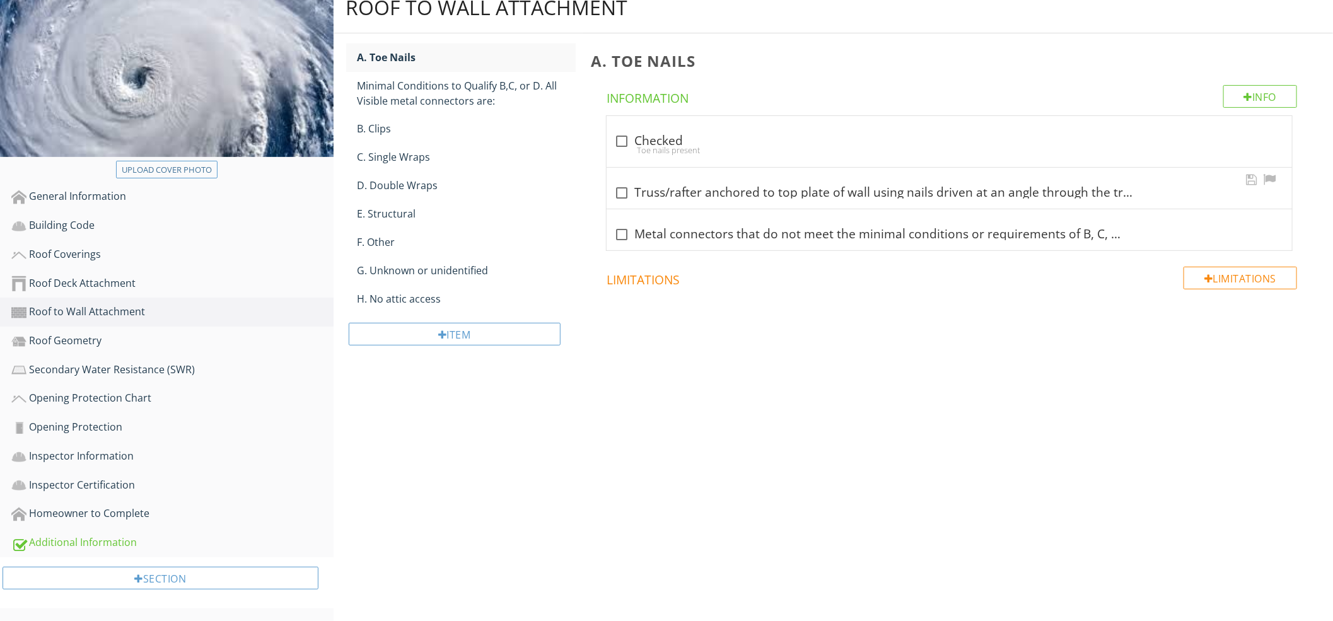
scroll to position [180, 0]
click at [439, 156] on div "C. Single Wraps" at bounding box center [466, 159] width 218 height 15
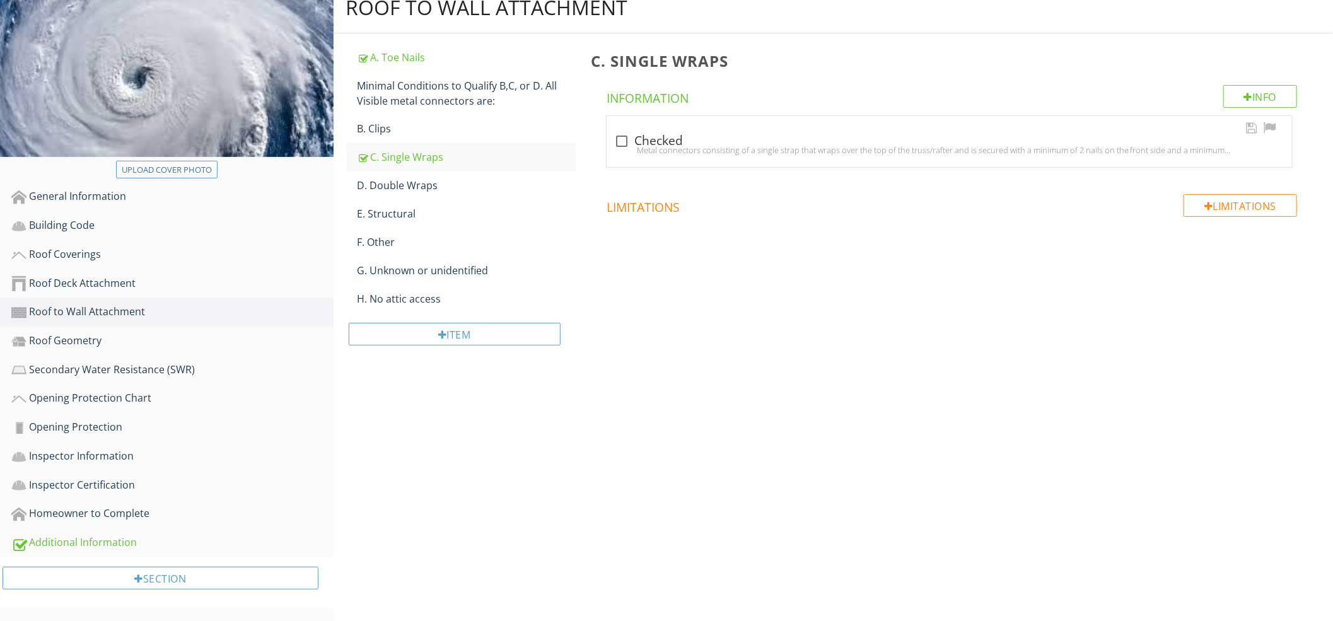
scroll to position [180, 0]
click at [704, 141] on div "check_box_outline_blank Checked" at bounding box center [949, 143] width 670 height 15
checkbox input "true"
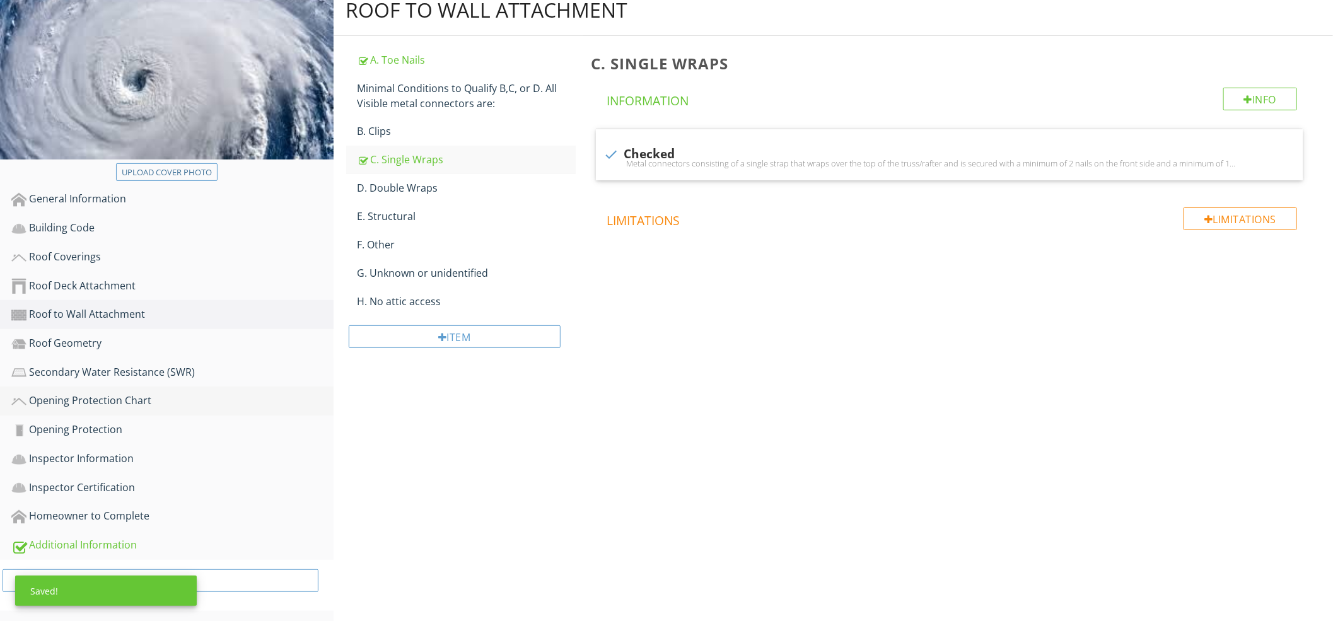
click at [91, 340] on div "Roof Geometry" at bounding box center [172, 343] width 322 height 16
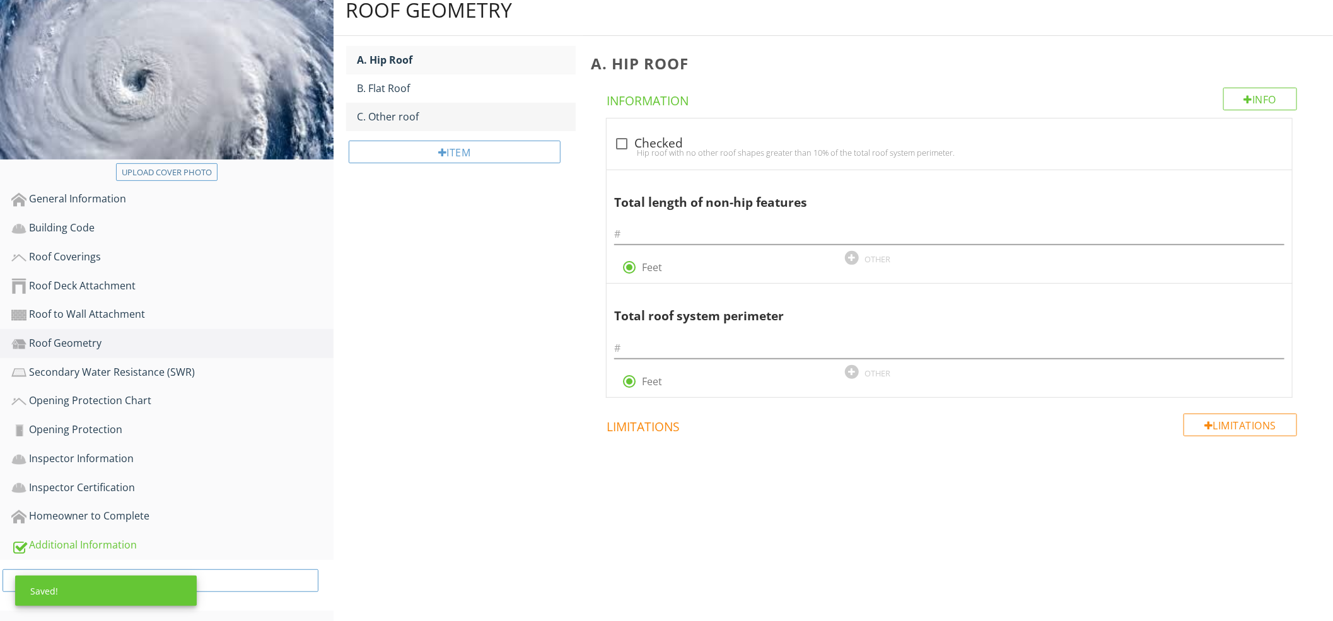
click at [451, 112] on div "C. Other roof" at bounding box center [466, 116] width 218 height 15
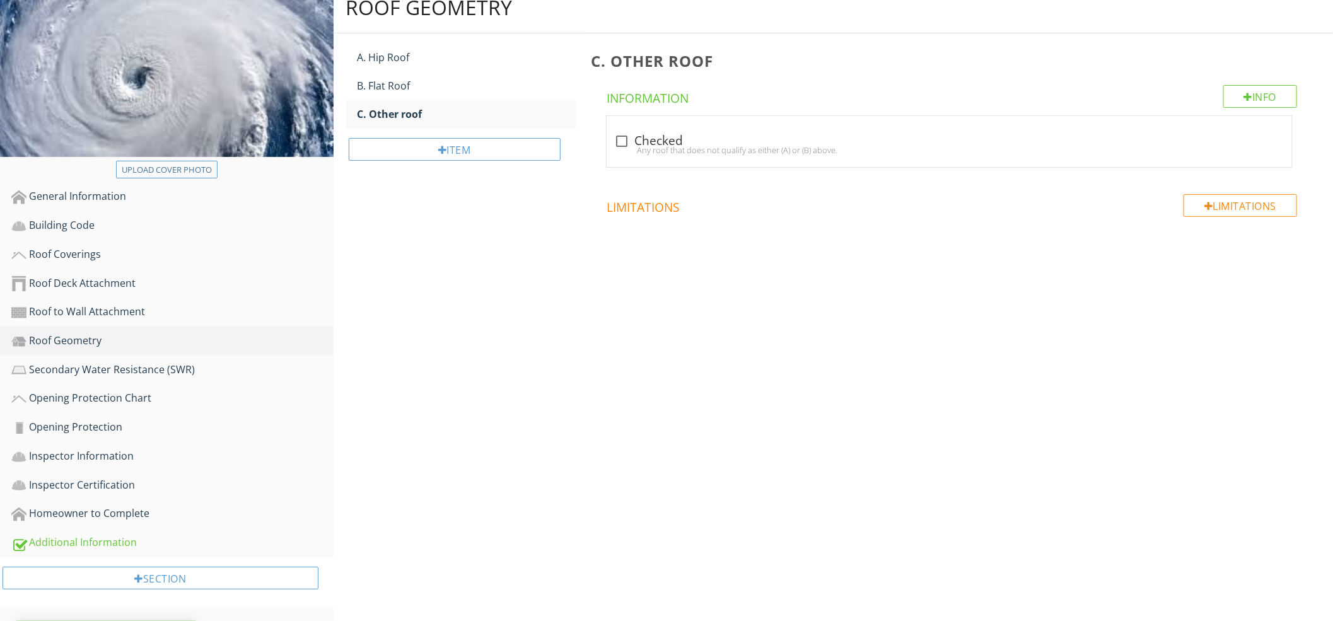
scroll to position [180, 0]
click at [651, 122] on div "check_box_outline_blank Checked Any roof that does not qualify as either (A) or…" at bounding box center [948, 144] width 685 height 51
checkbox input "true"
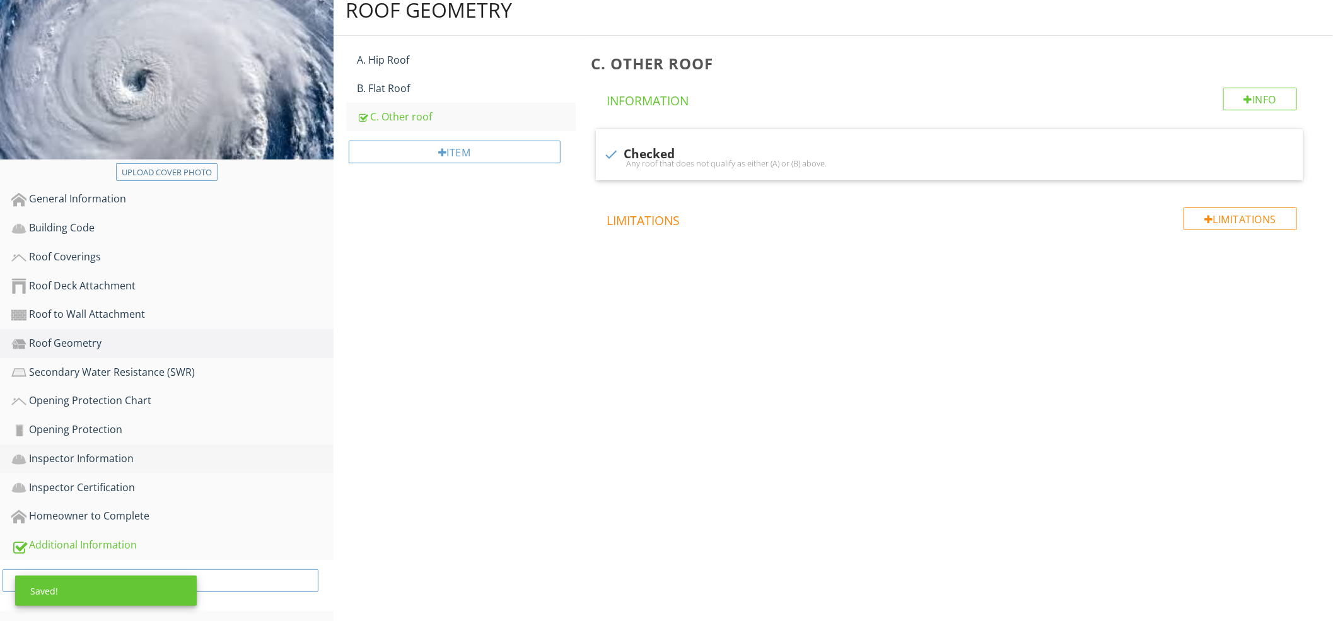
drag, startPoint x: 95, startPoint y: 379, endPoint x: 119, endPoint y: 386, distance: 24.3
click at [95, 378] on link "Secondary Water Resistance (SWR)" at bounding box center [172, 372] width 322 height 29
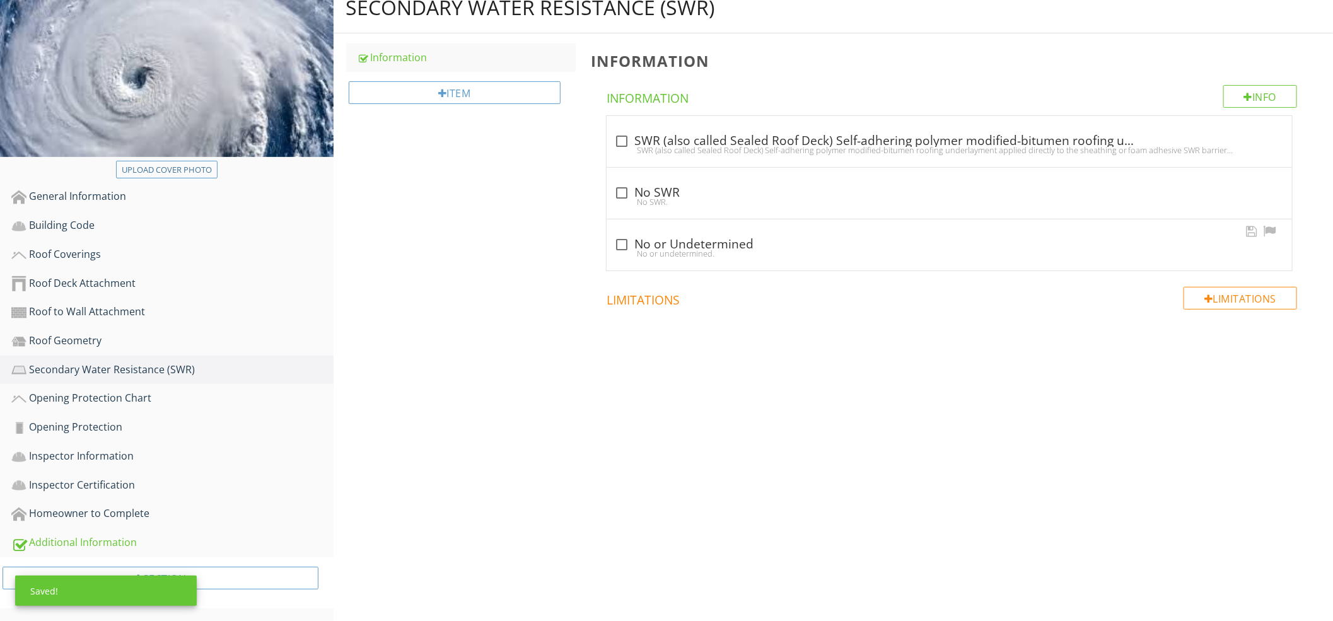
scroll to position [180, 0]
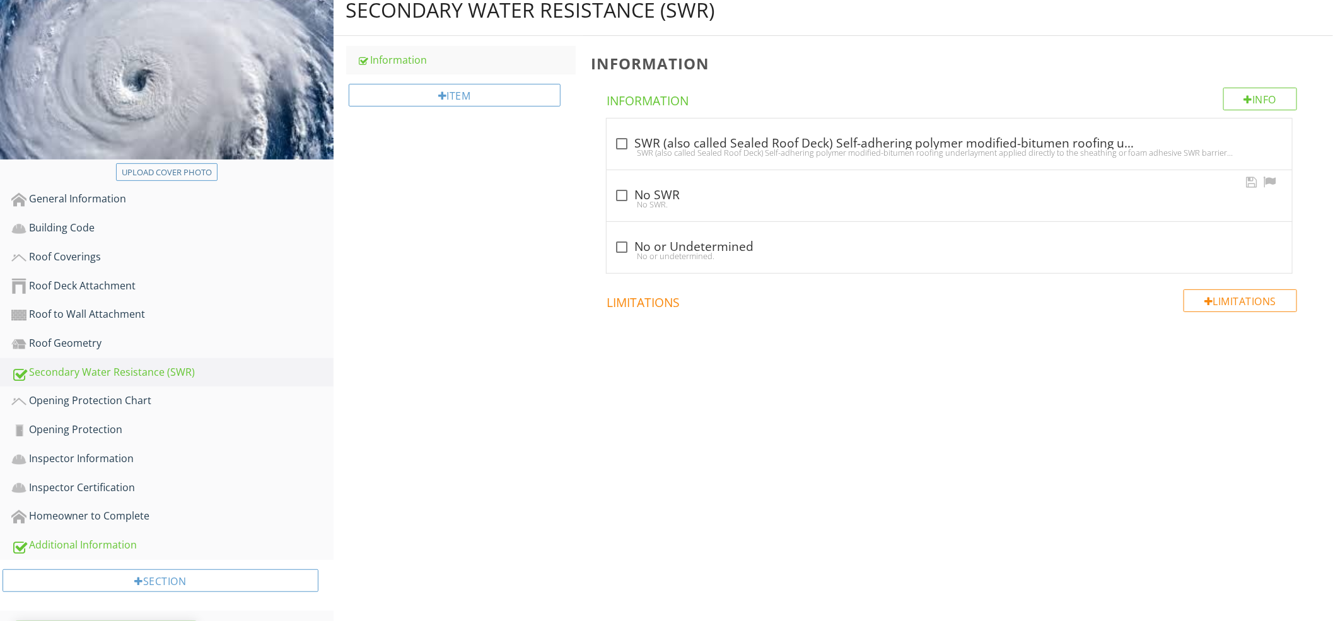
click at [702, 185] on div "check_box_outline_blank No SWR" at bounding box center [949, 194] width 670 height 18
checkbox input "true"
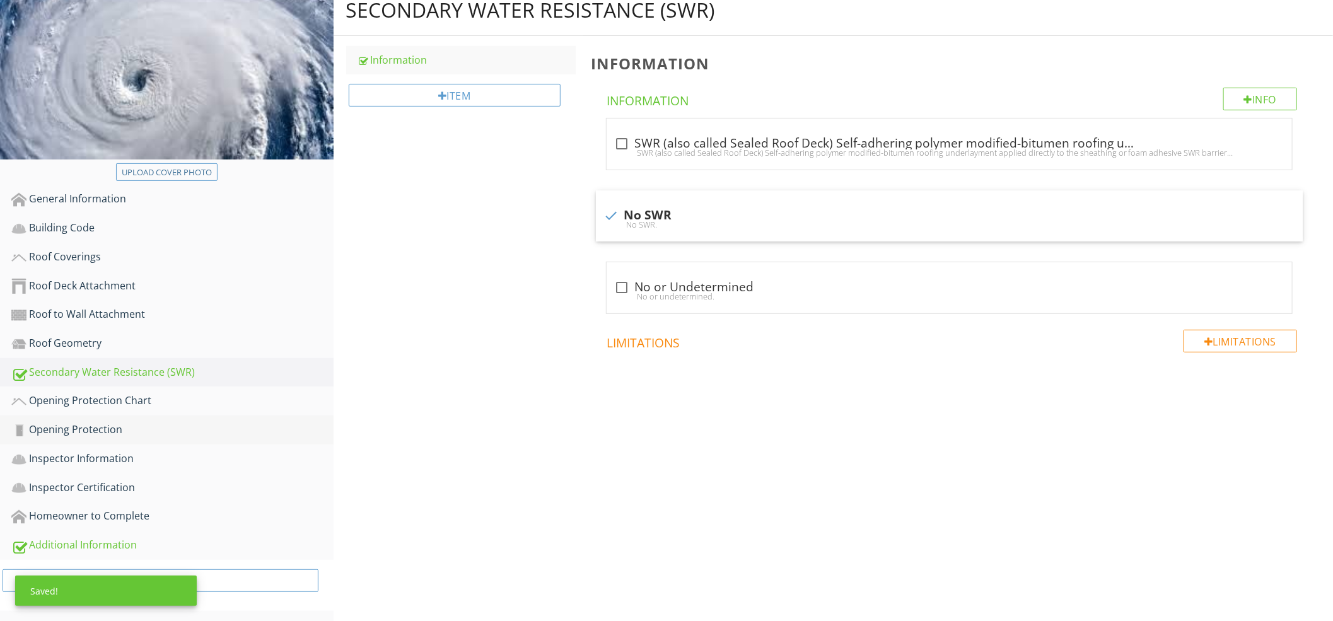
click at [178, 417] on link "Opening Protection" at bounding box center [172, 429] width 322 height 29
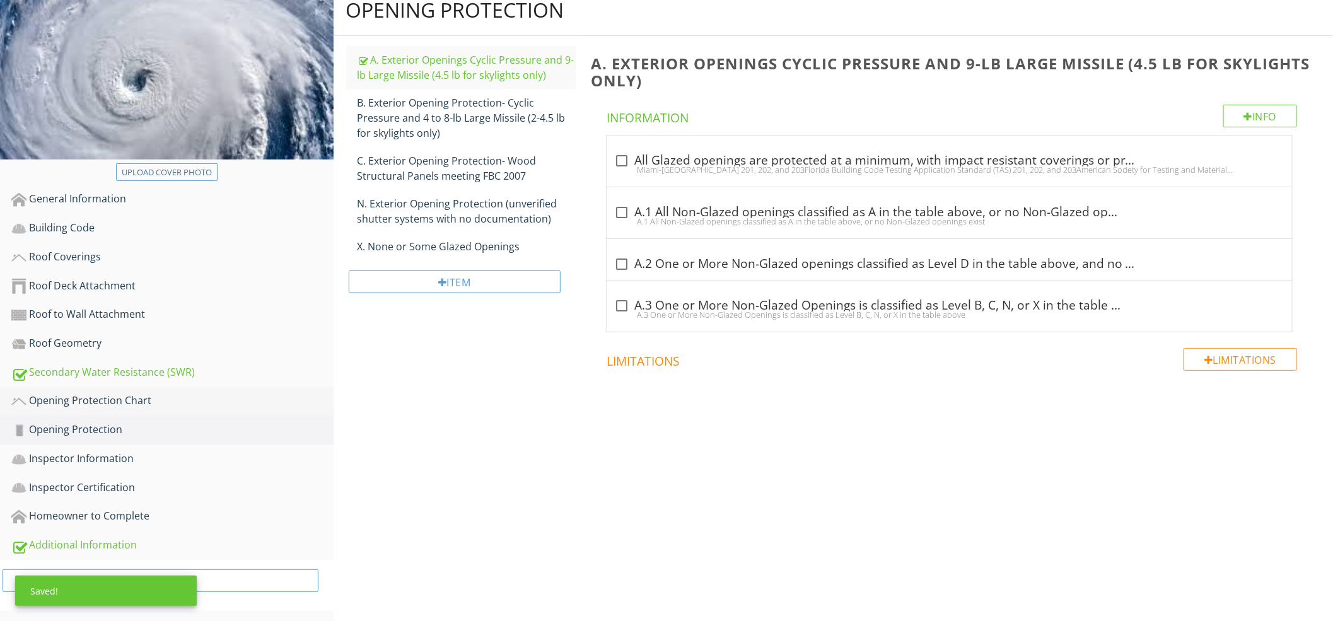
click at [203, 399] on div "Opening Protection Chart" at bounding box center [172, 401] width 322 height 16
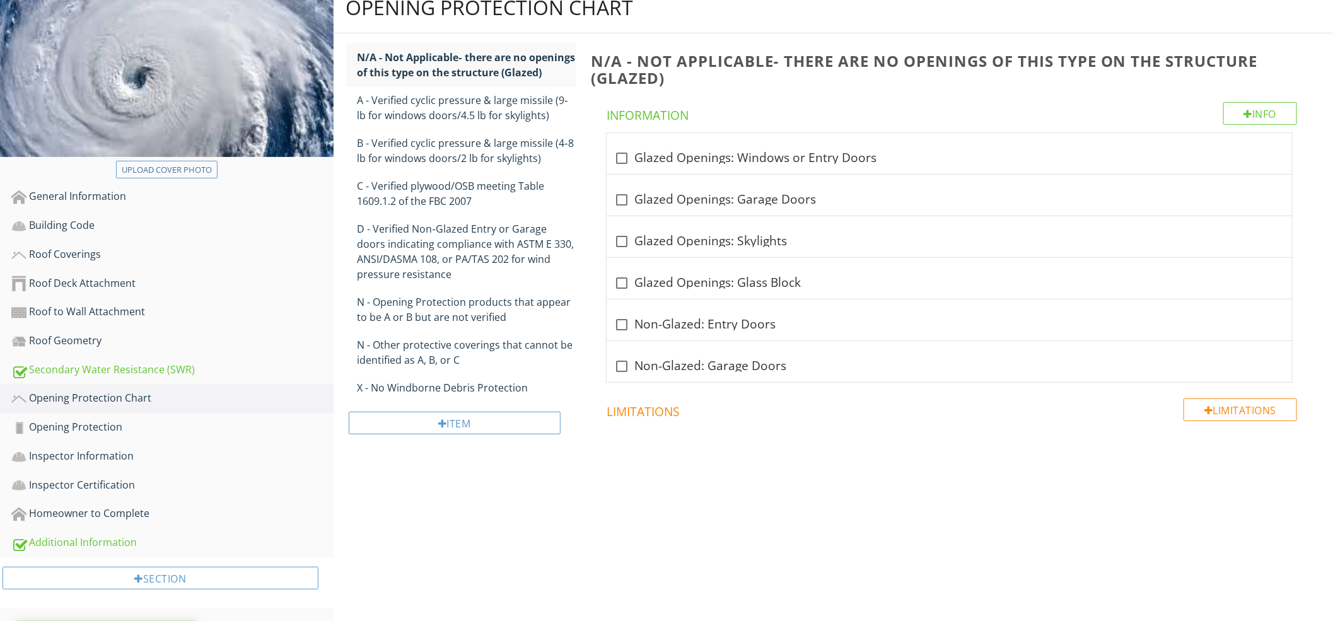
scroll to position [180, 0]
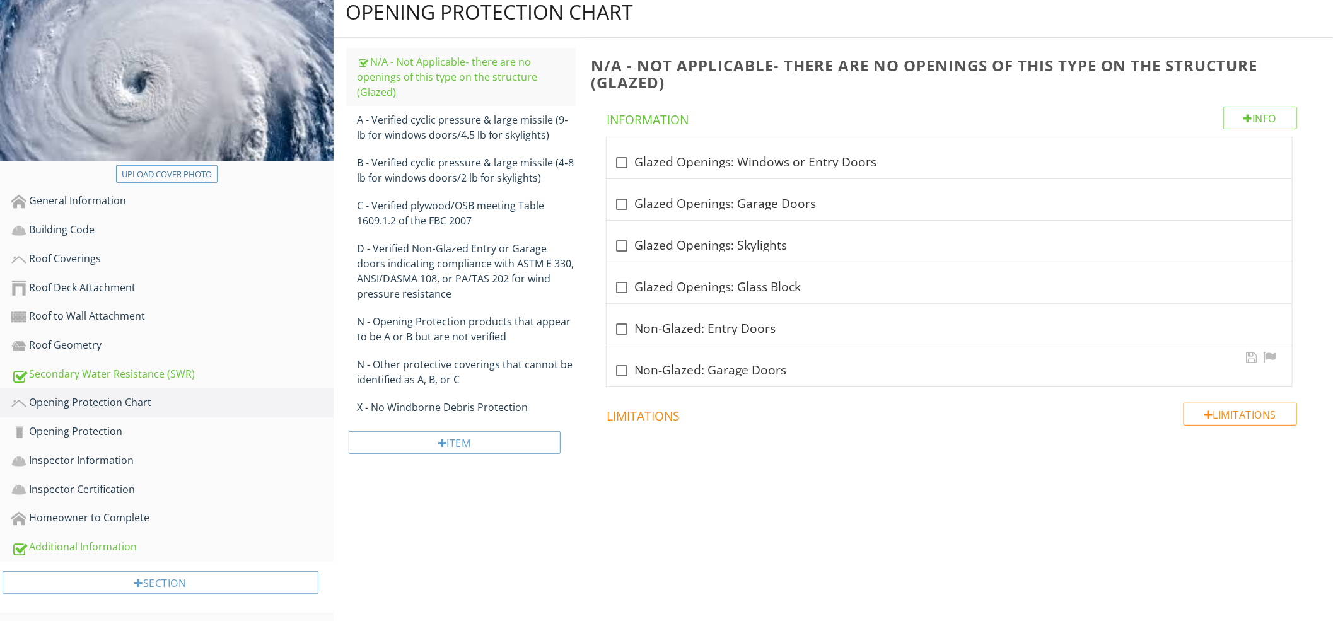
scroll to position [180, 0]
click at [738, 201] on div "check_box_outline_blank Glazed Openings: Garage Doors" at bounding box center [949, 202] width 670 height 15
checkbox input "true"
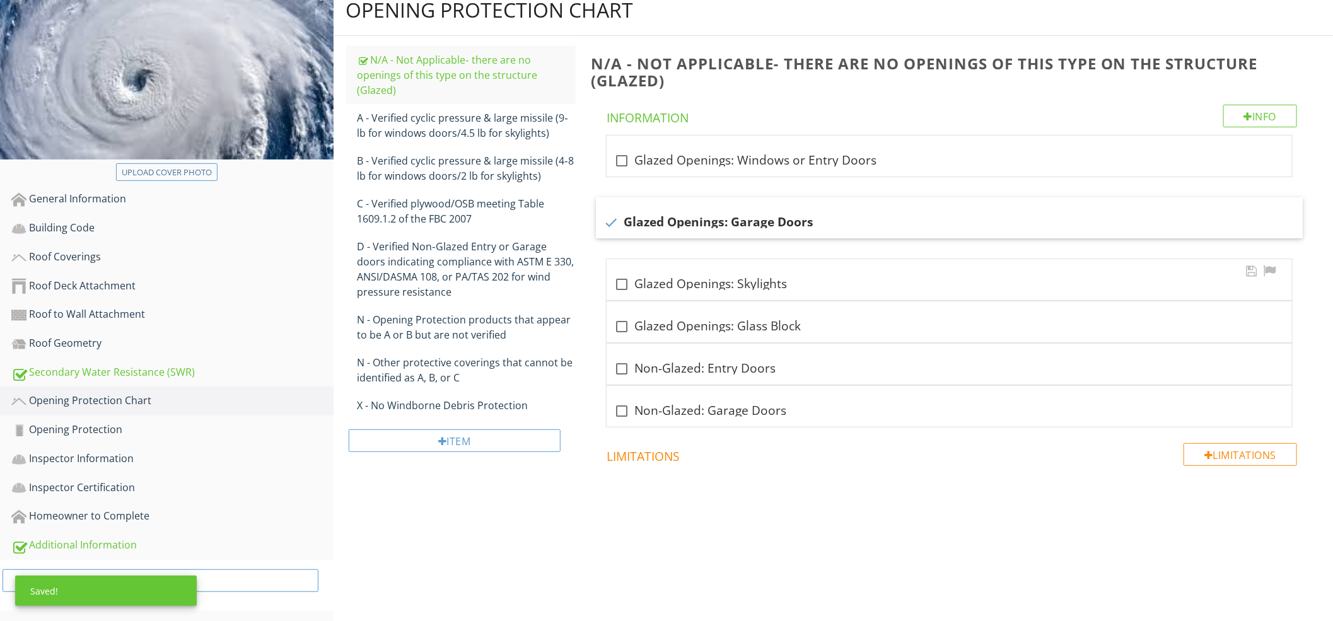
click at [765, 277] on div "check_box_outline_blank Glazed Openings: Skylights" at bounding box center [949, 284] width 670 height 15
checkbox input "true"
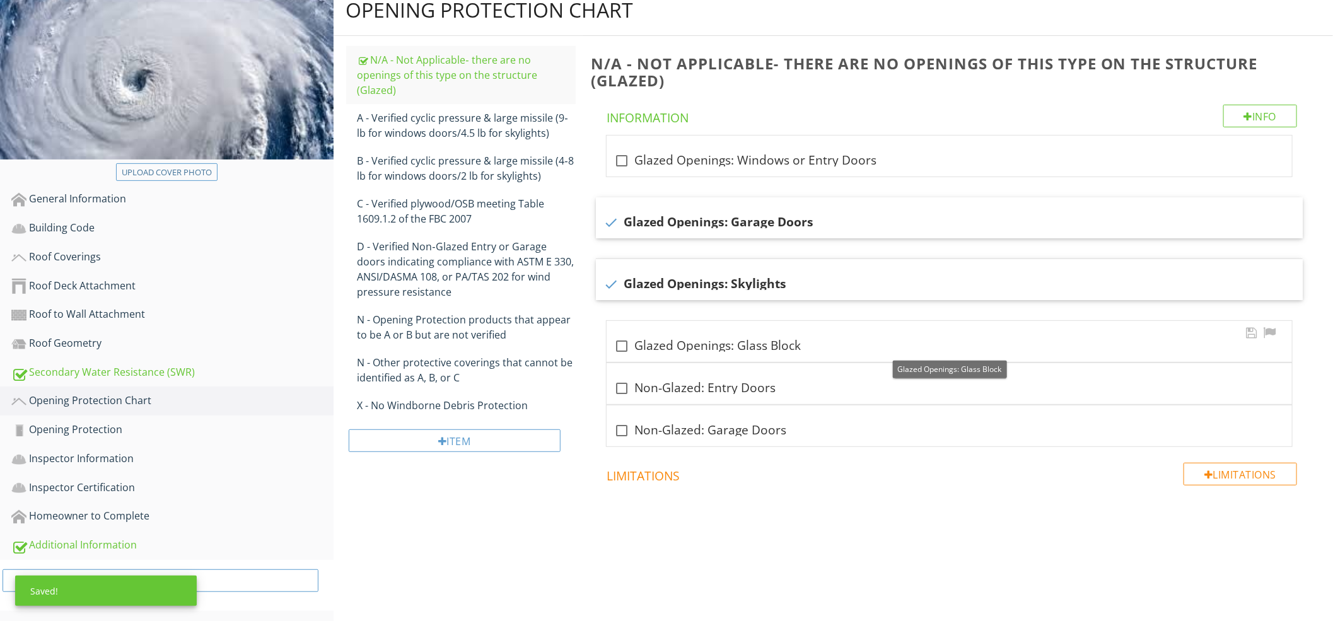
click at [789, 344] on div "check_box_outline_blank Glazed Openings: Glass Block" at bounding box center [949, 346] width 670 height 15
checkbox input "true"
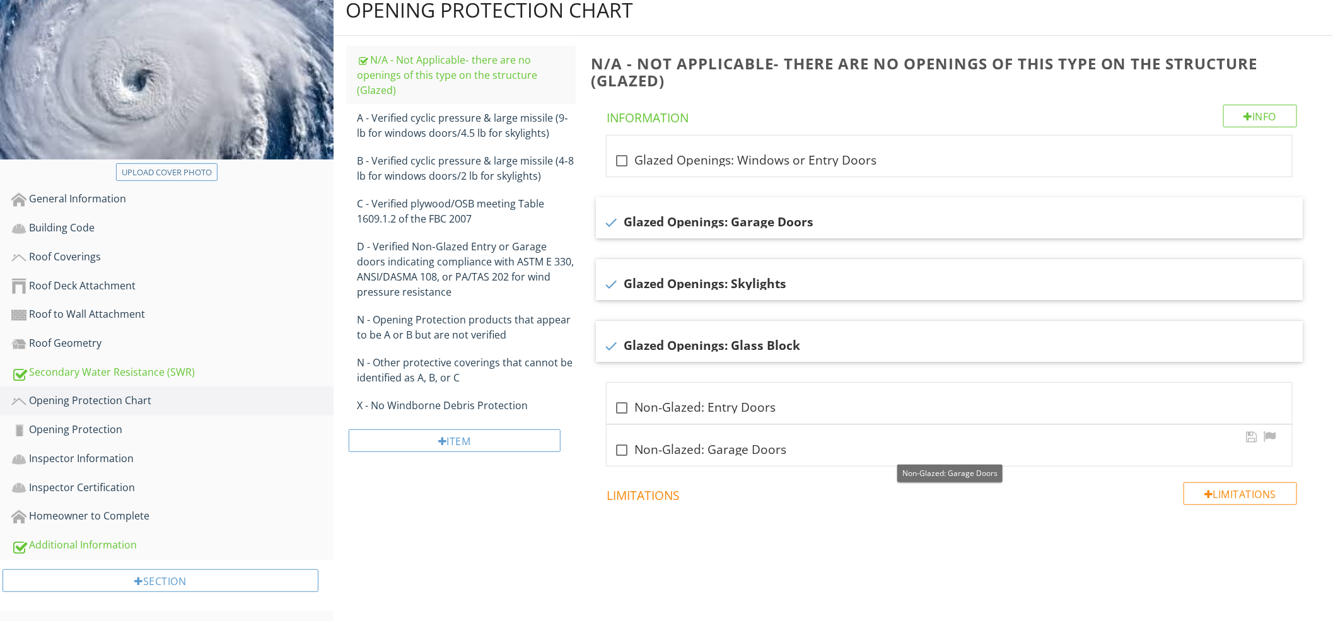
click at [735, 456] on div "check_box_outline_blank Non-Glazed: Garage Doors" at bounding box center [949, 450] width 670 height 15
checkbox input "true"
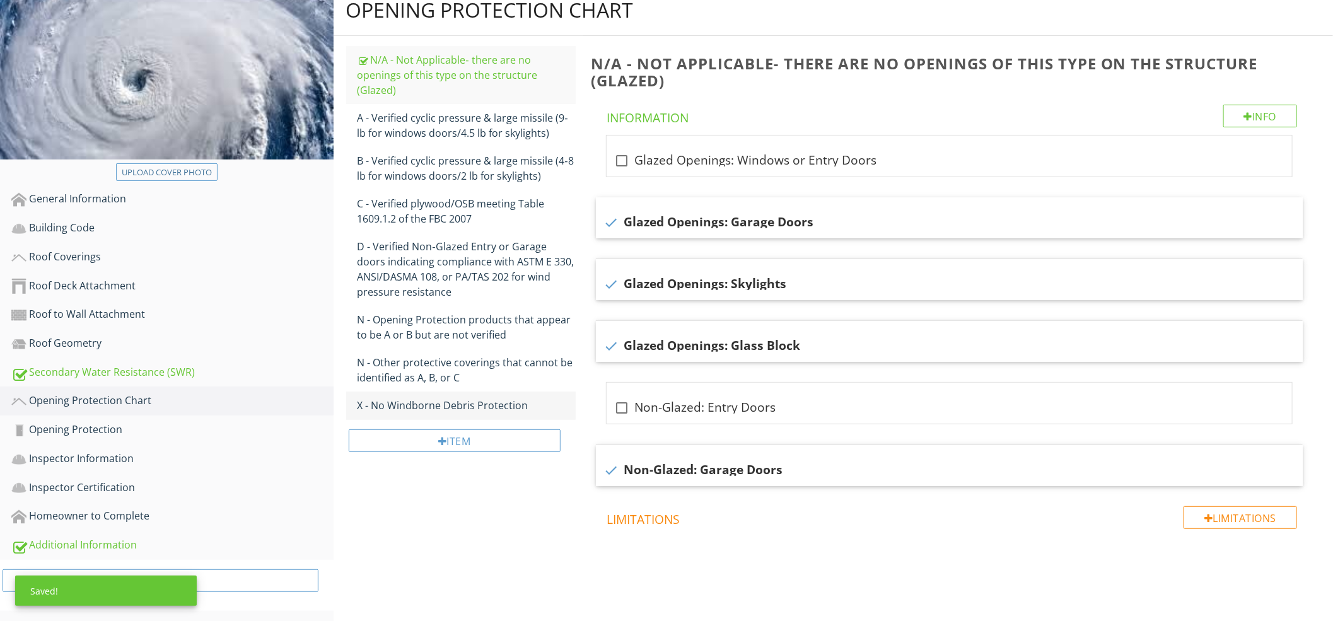
click at [461, 391] on link "X - No Windborne Debris Protection" at bounding box center [466, 405] width 218 height 28
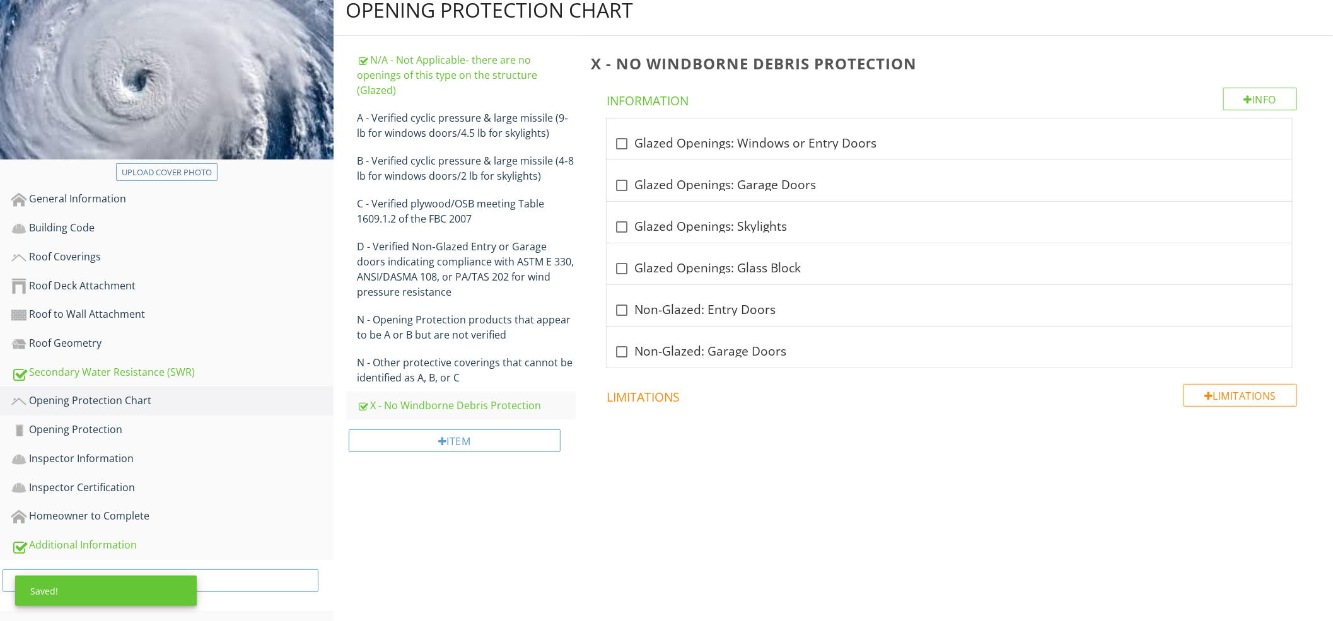
drag, startPoint x: 734, startPoint y: 321, endPoint x: 753, endPoint y: 296, distance: 31.5
click at [734, 320] on div "check_box_outline_blank Non-Glazed: Entry Doors" at bounding box center [948, 305] width 685 height 41
checkbox input "true"
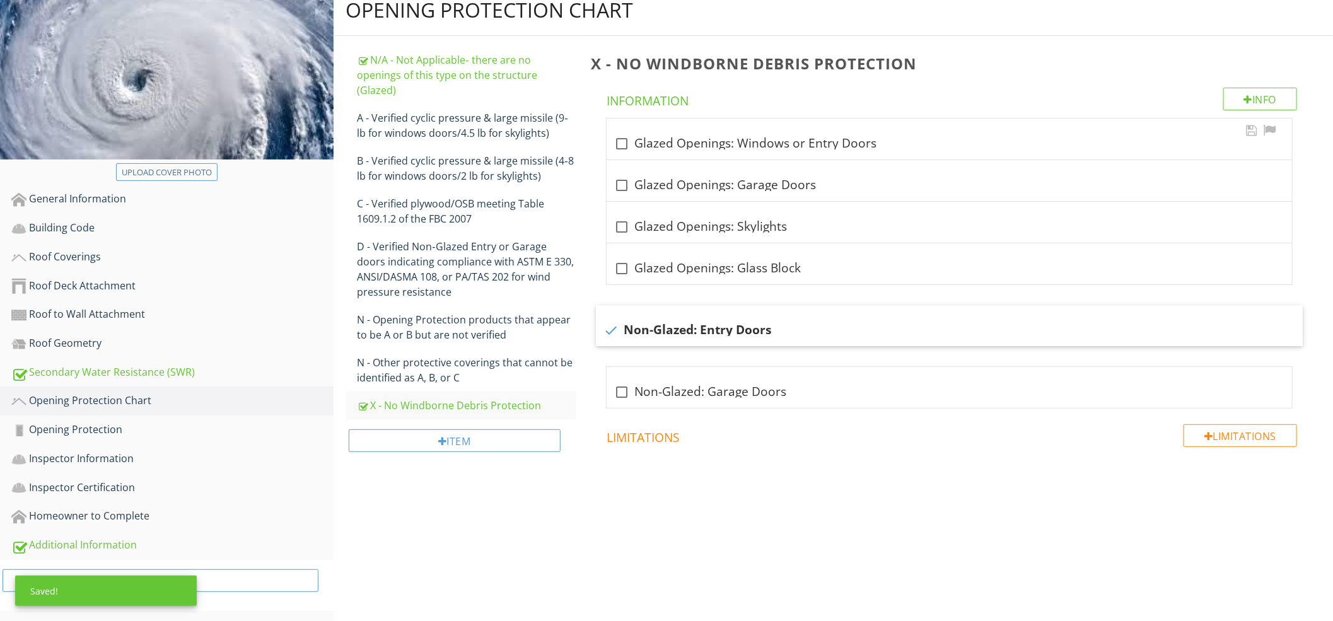
click at [818, 131] on div "check_box_outline_blank Glazed Openings: Windows or Entry Doors" at bounding box center [948, 139] width 685 height 41
checkbox input "true"
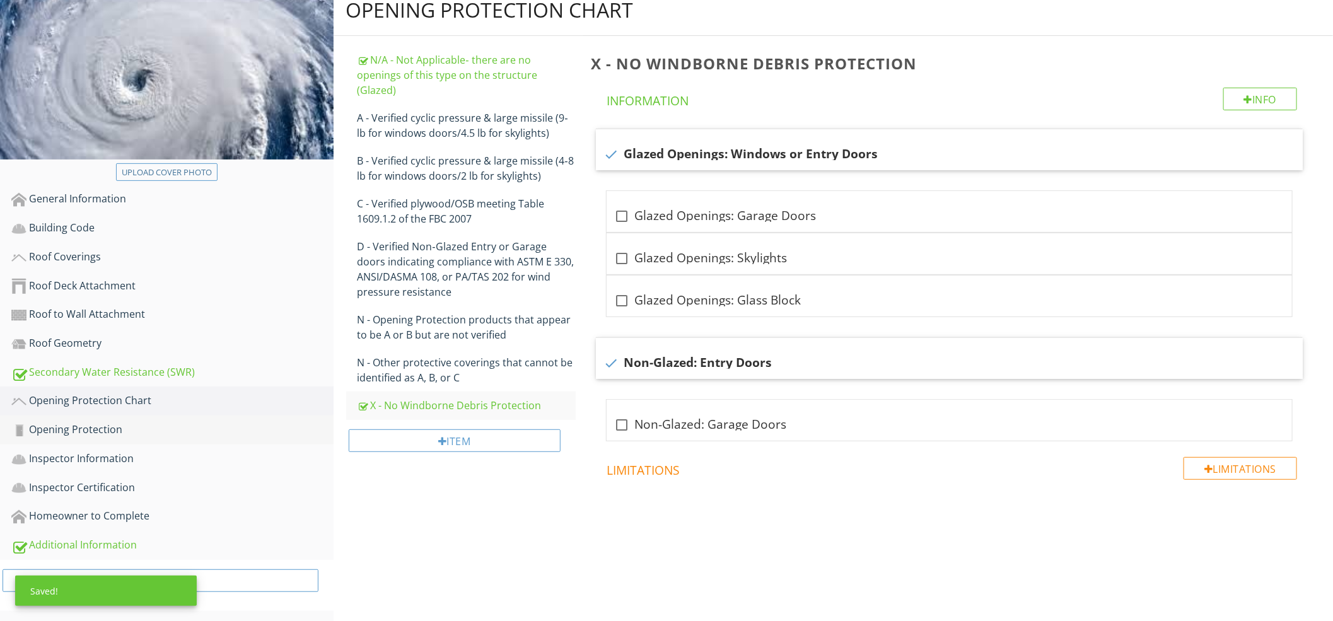
click at [177, 418] on link "Opening Protection" at bounding box center [172, 429] width 322 height 29
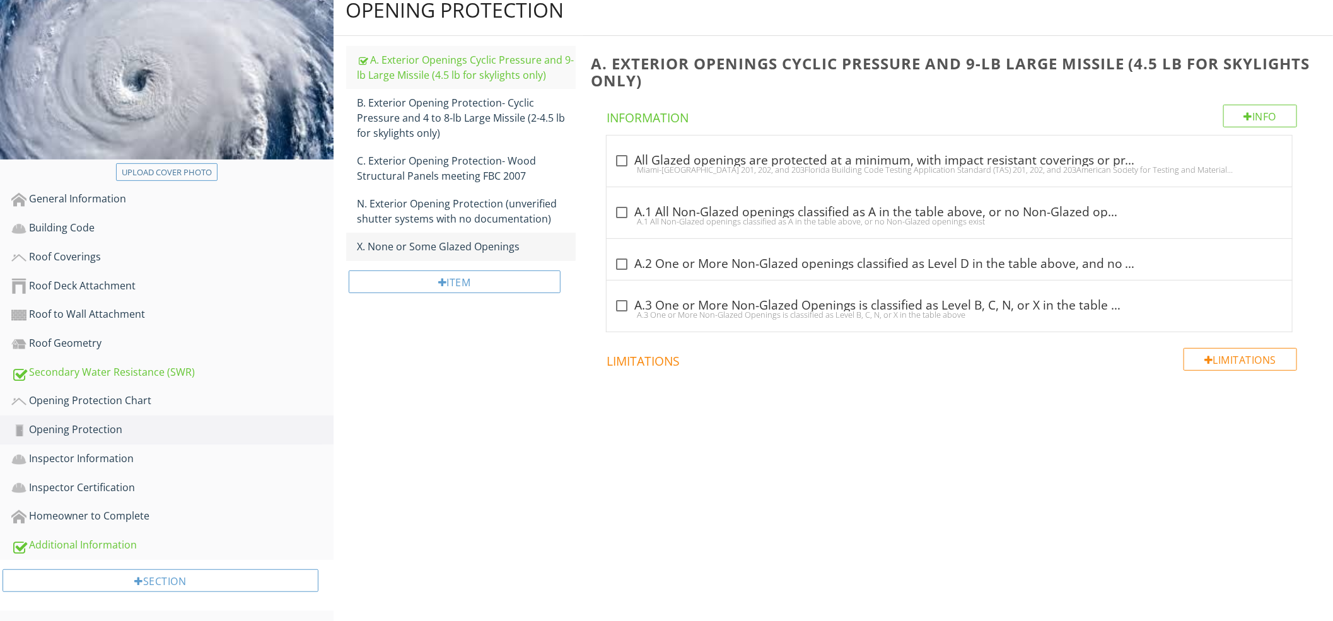
click at [427, 241] on div "X. None or Some Glazed Openings" at bounding box center [466, 246] width 218 height 15
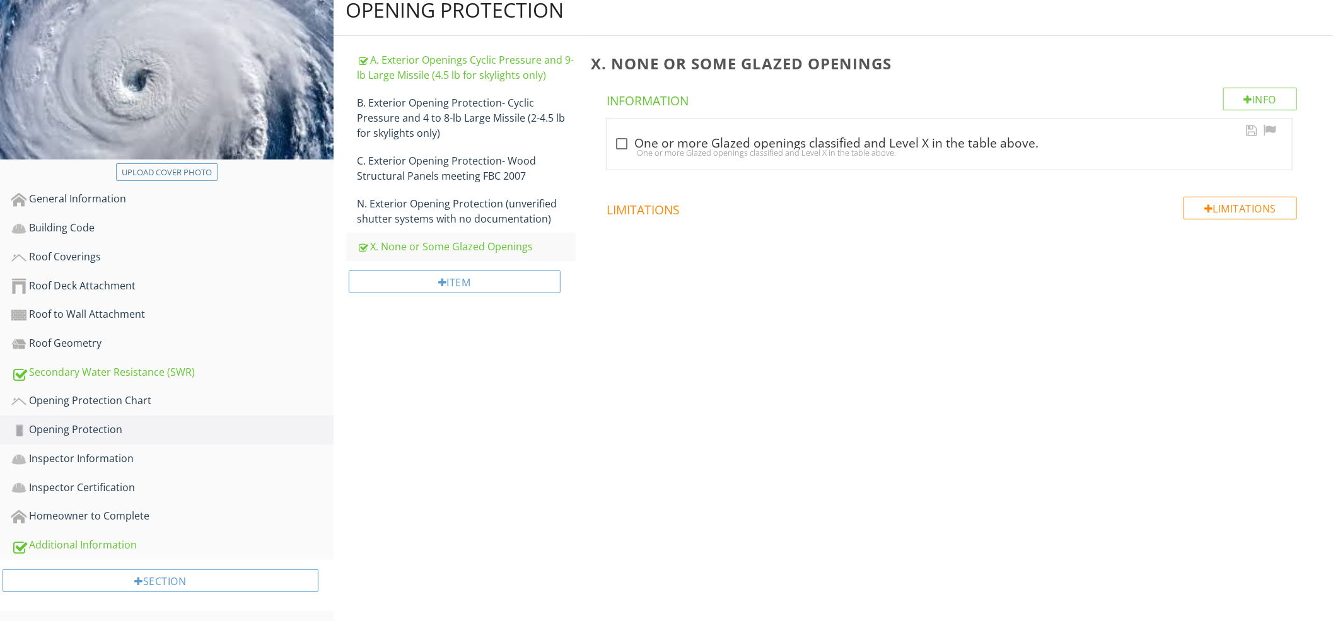
click at [747, 151] on div "One or more Glazed openings classified and Level X in the table above." at bounding box center [949, 153] width 670 height 10
checkbox input "true"
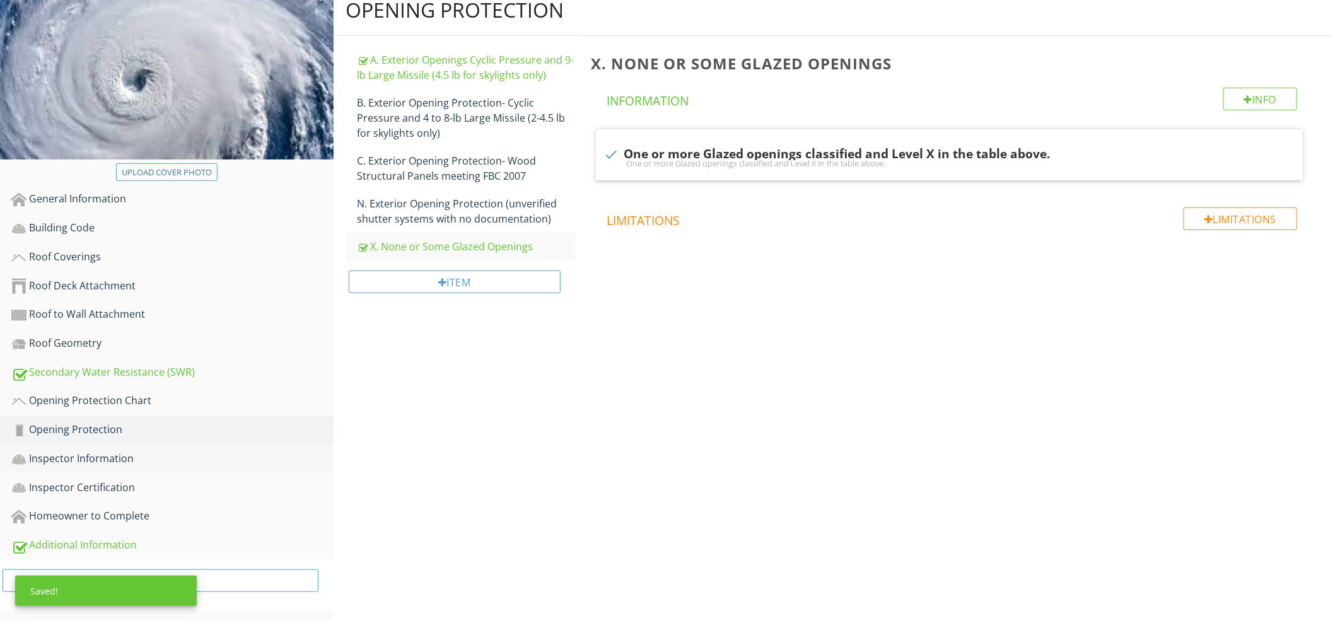
click at [114, 453] on div "Inspector Information" at bounding box center [172, 459] width 322 height 16
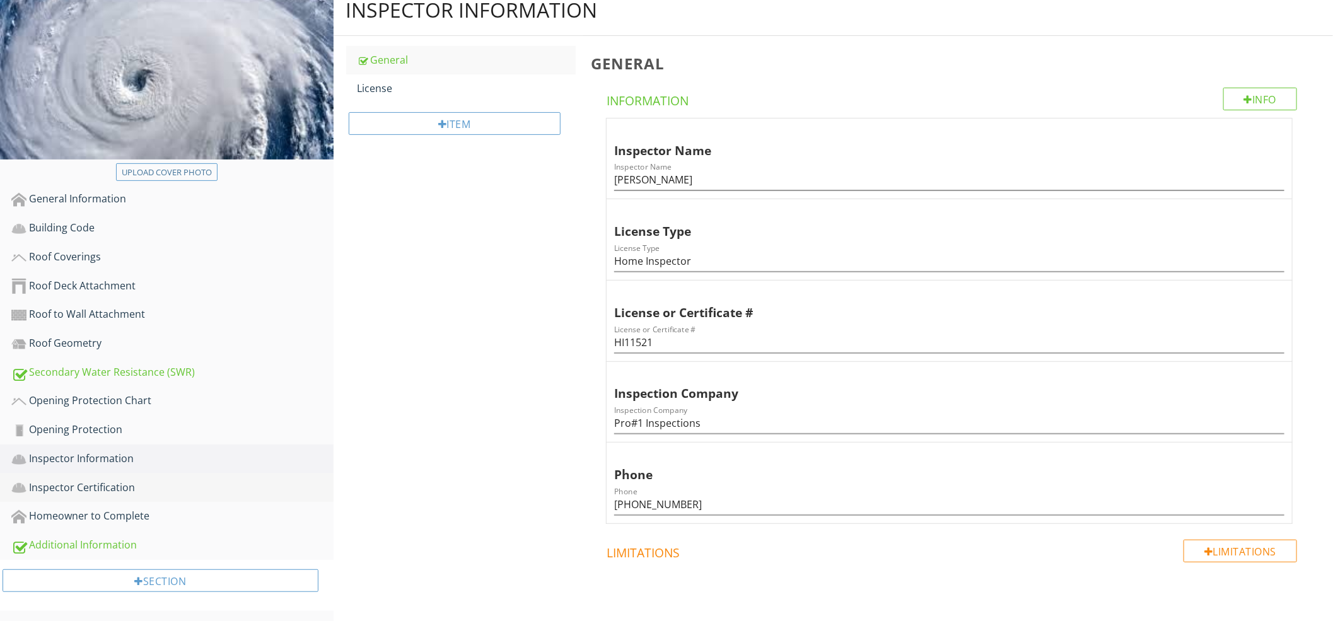
click at [123, 480] on div "Inspector Certification" at bounding box center [172, 488] width 322 height 16
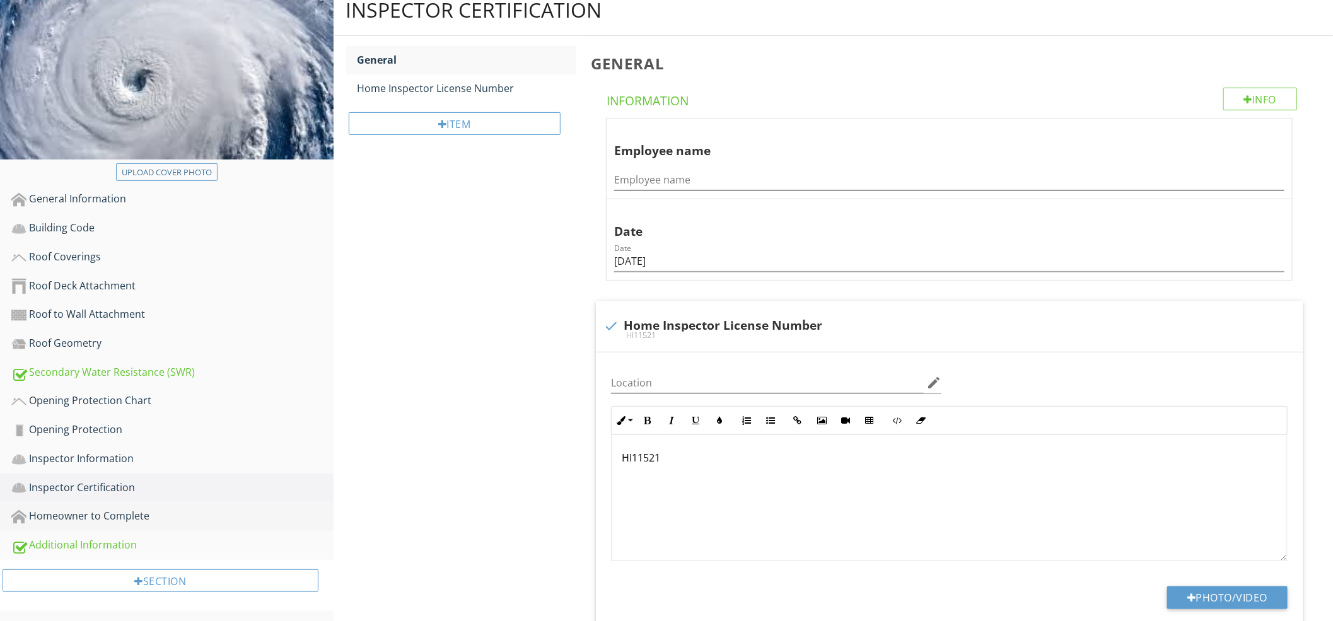
click at [156, 508] on div "Homeowner to Complete" at bounding box center [172, 516] width 322 height 16
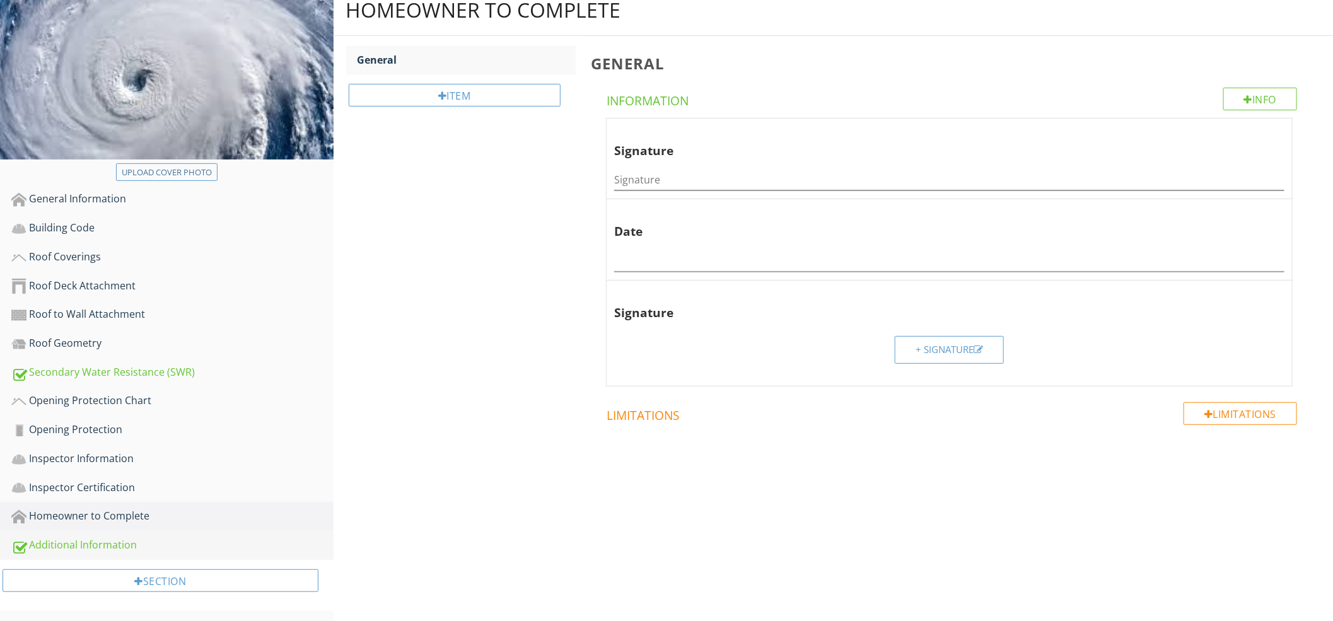
click at [146, 538] on div "Additional Information" at bounding box center [172, 545] width 322 height 16
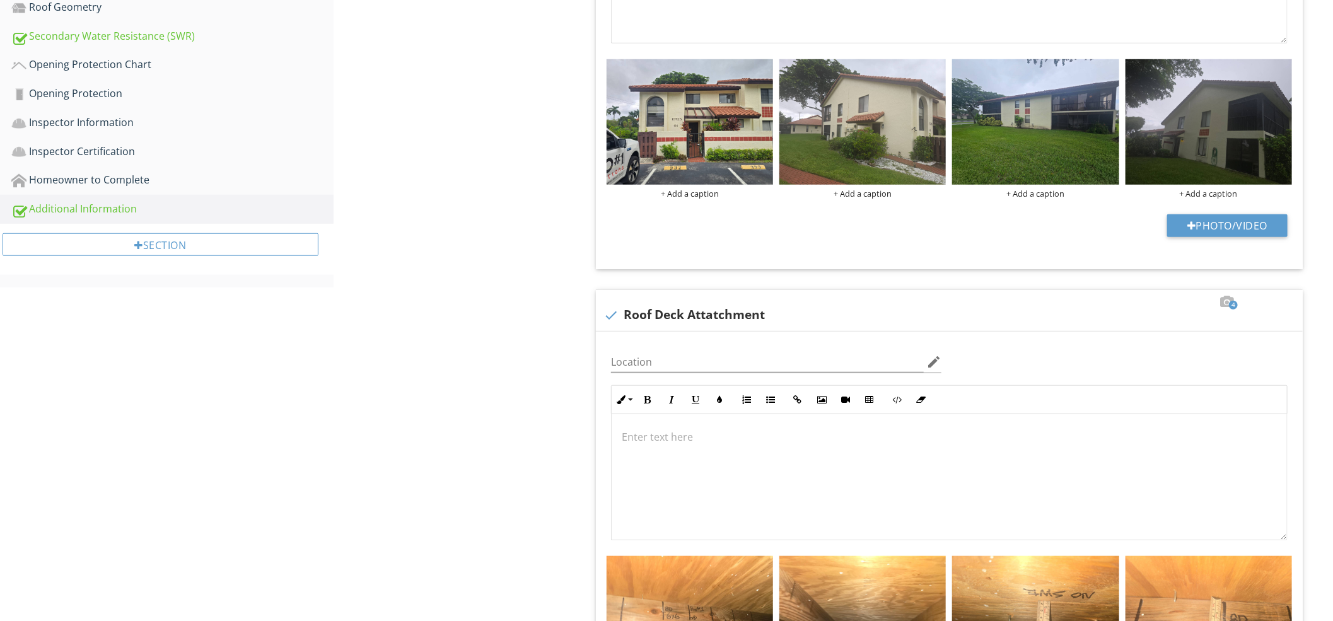
scroll to position [243, 0]
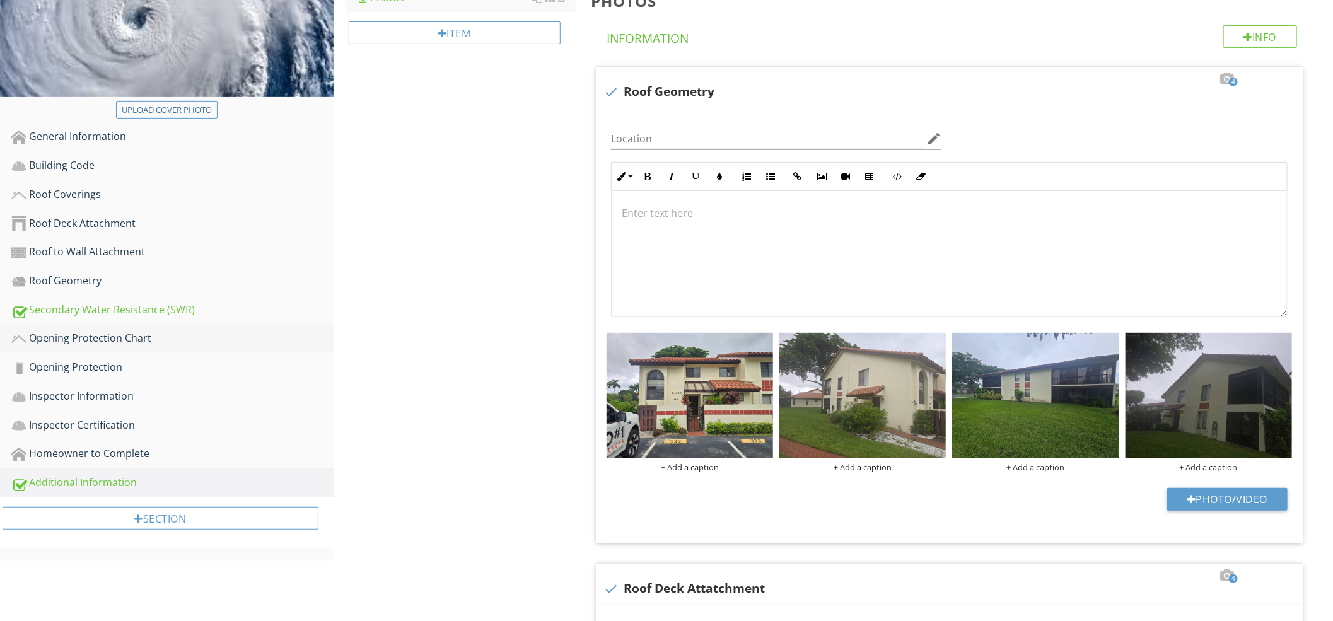
click at [125, 340] on div "Opening Protection Chart" at bounding box center [172, 338] width 322 height 16
type textarea "<p><span class="fr-img-caption" style="display: inline-block; vertical-align: b…"
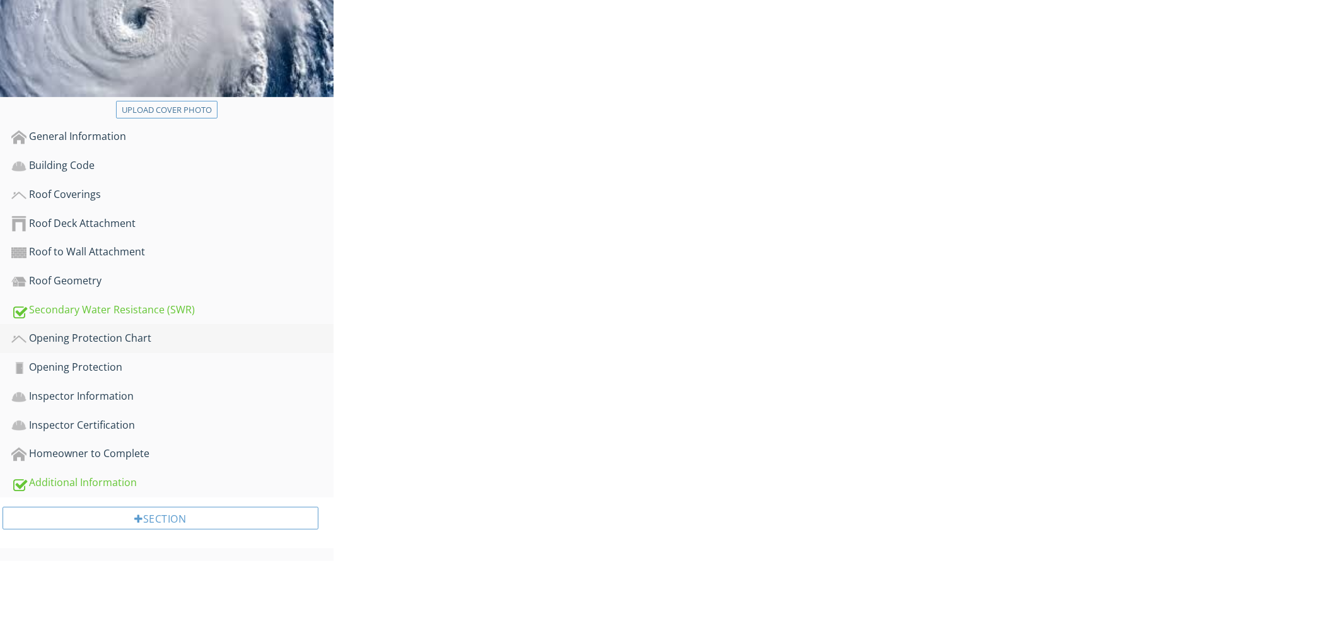
scroll to position [190, 0]
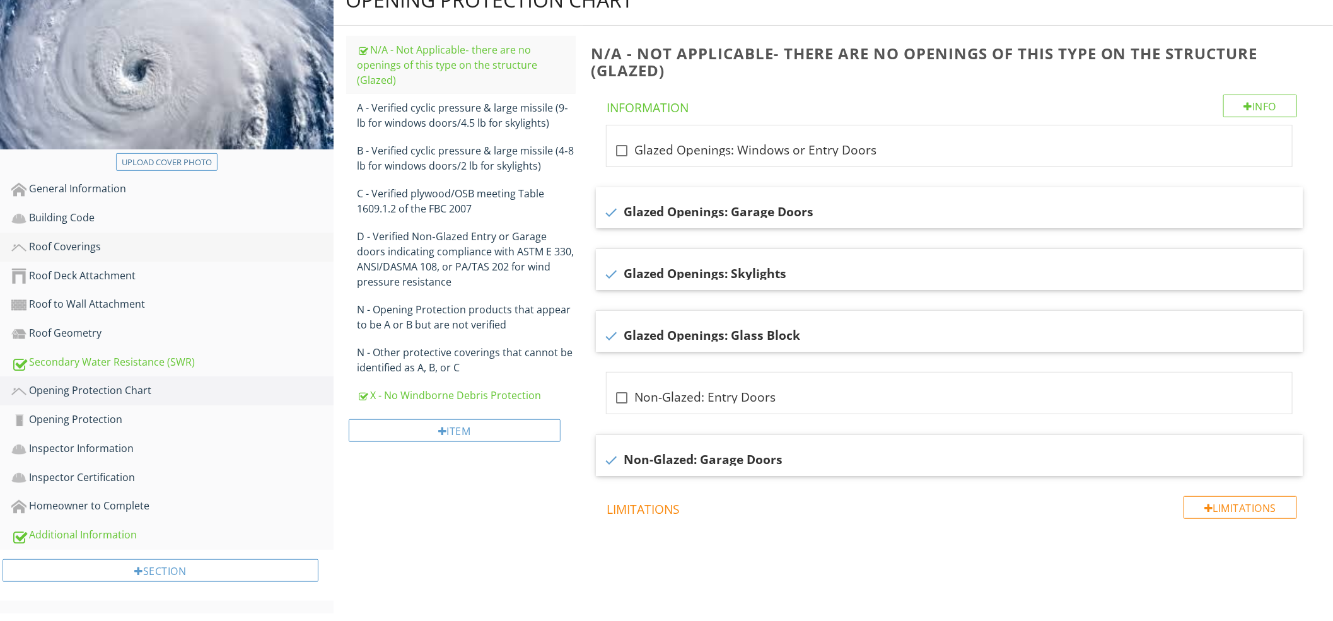
click at [156, 255] on link "Roof Coverings" at bounding box center [172, 247] width 322 height 29
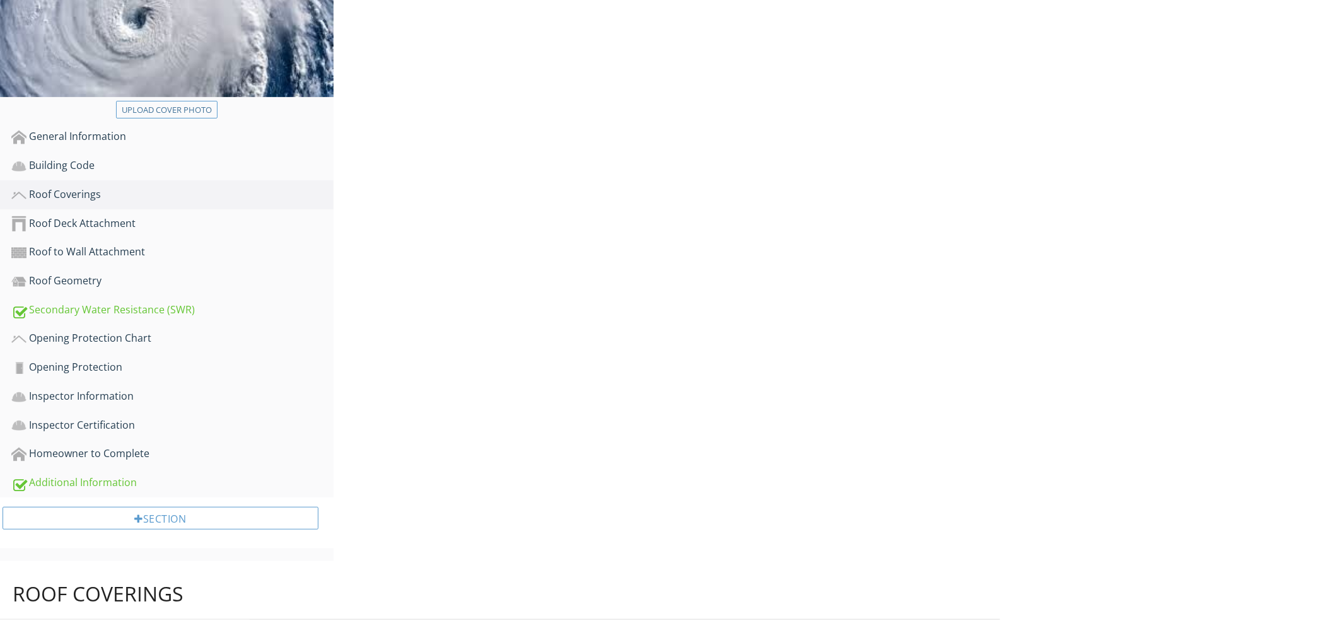
scroll to position [180, 0]
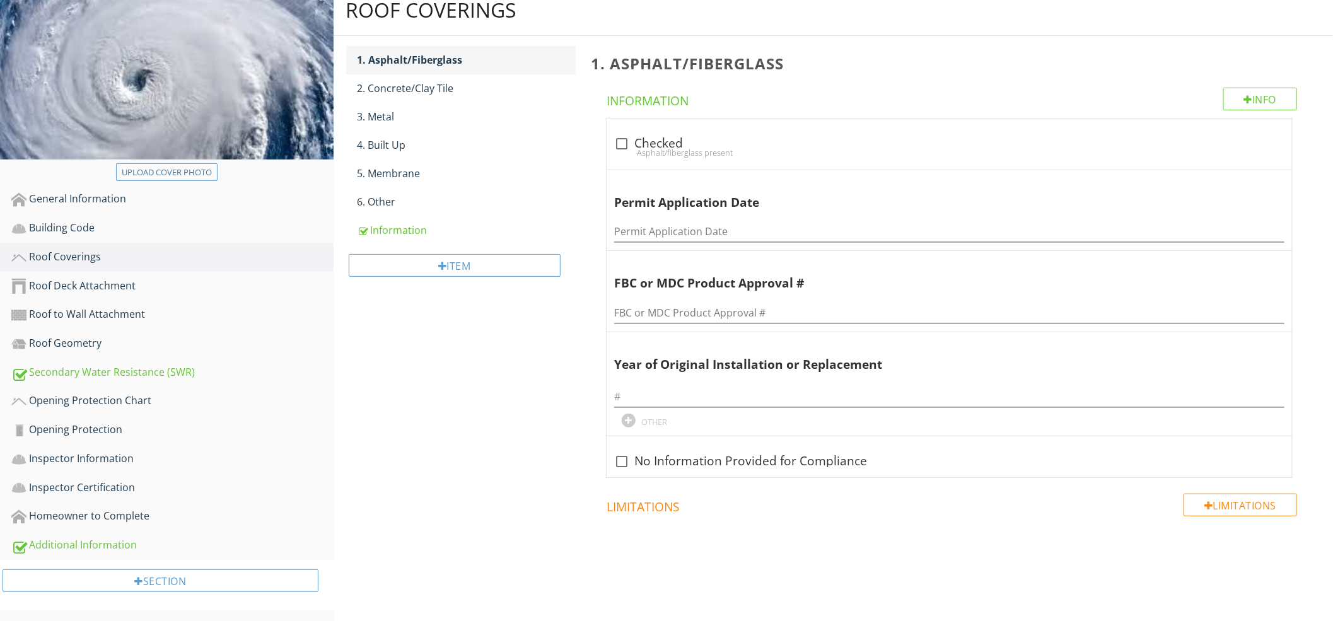
click at [491, 66] on div "1. Asphalt/Fiberglass" at bounding box center [466, 59] width 218 height 15
click at [488, 88] on div "2. Concrete/Clay Tile" at bounding box center [466, 88] width 218 height 15
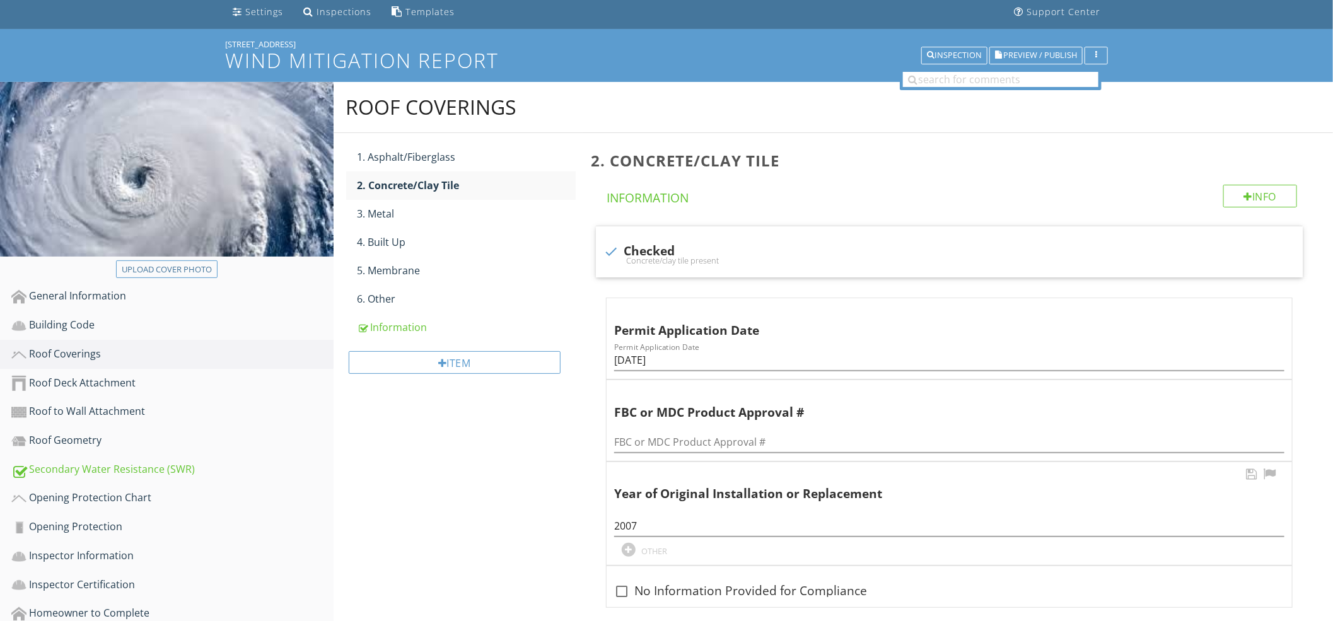
scroll to position [211, 0]
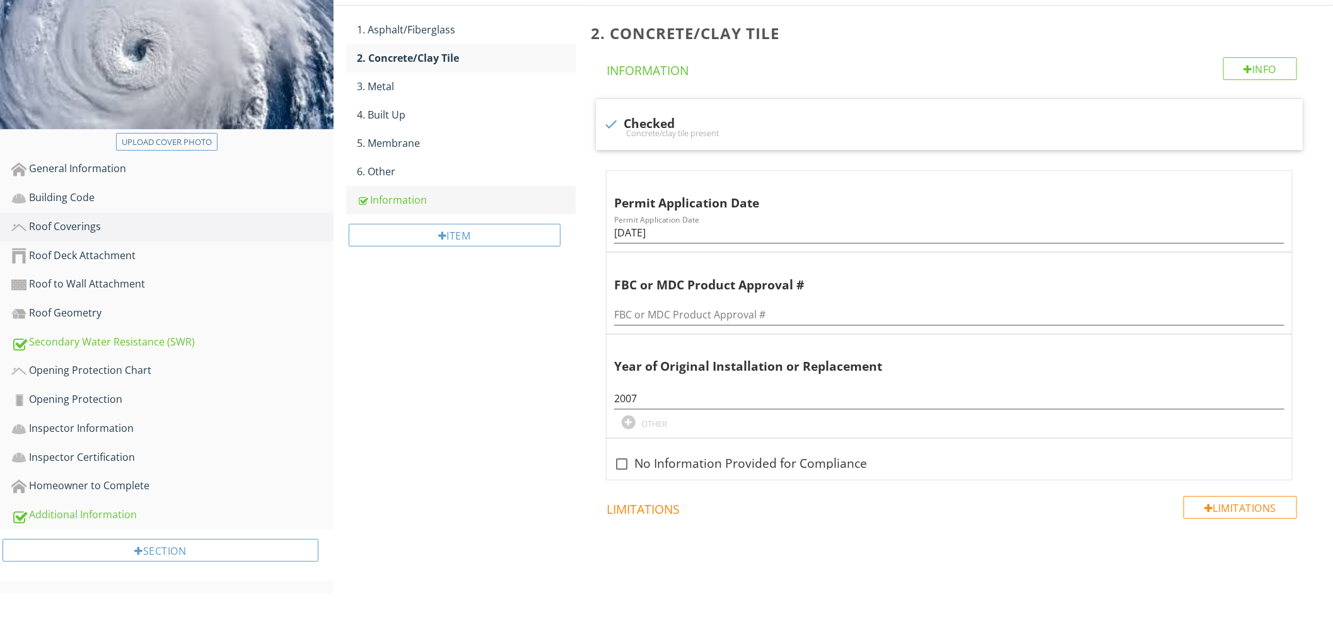
click at [449, 199] on div "Information" at bounding box center [466, 199] width 218 height 15
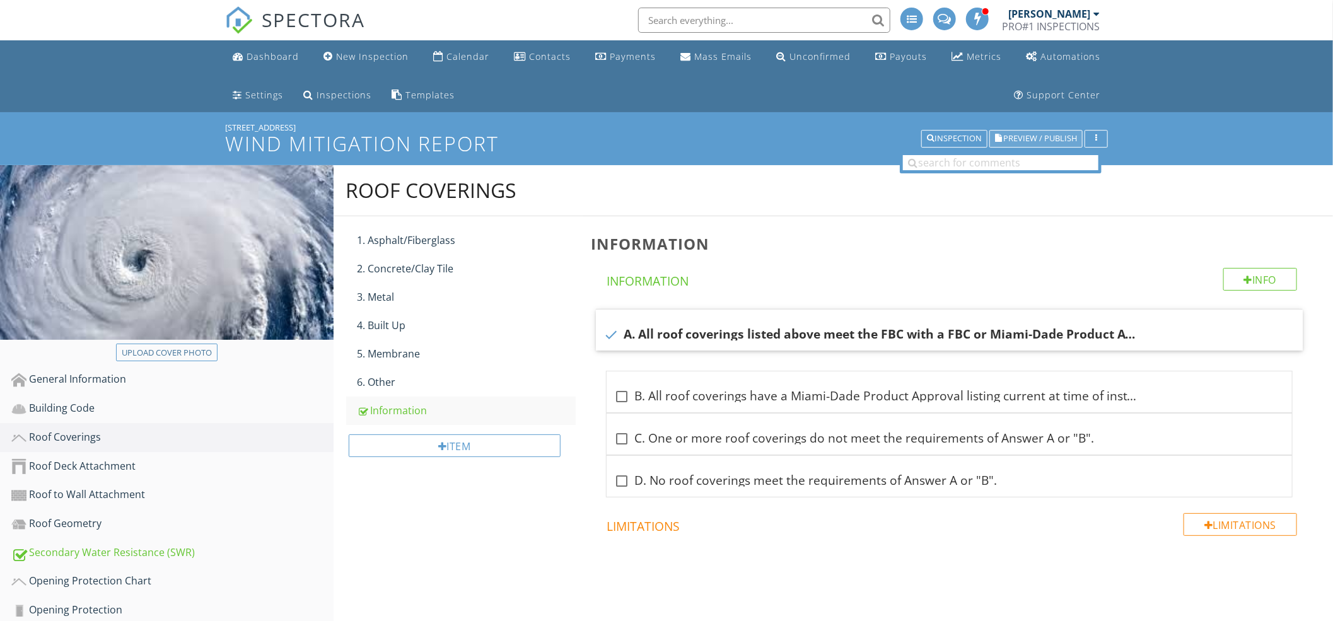
click at [1023, 130] on button "Preview / Publish" at bounding box center [1035, 139] width 93 height 18
